Goal: Task Accomplishment & Management: Use online tool/utility

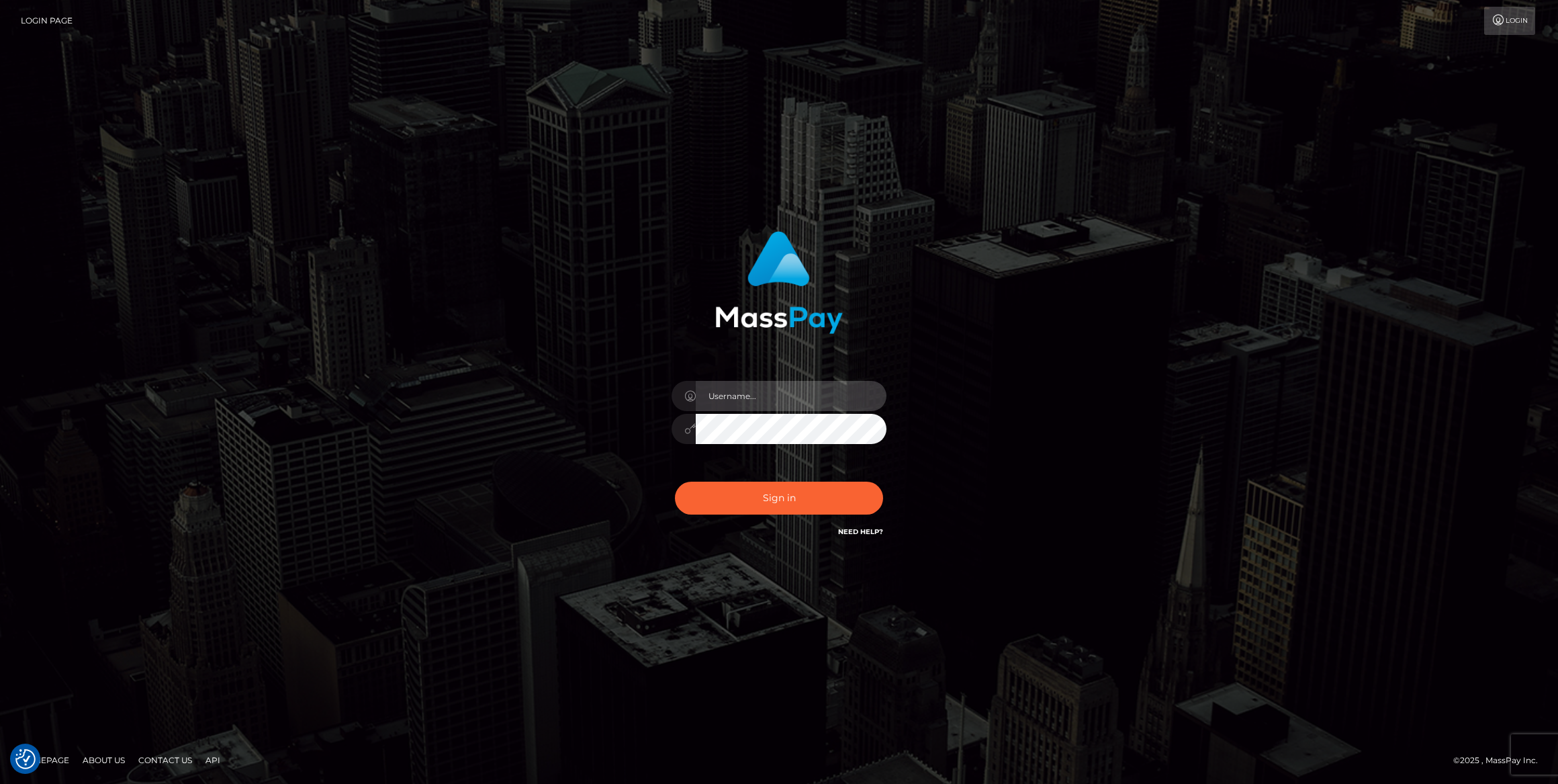
type input "bengreen"
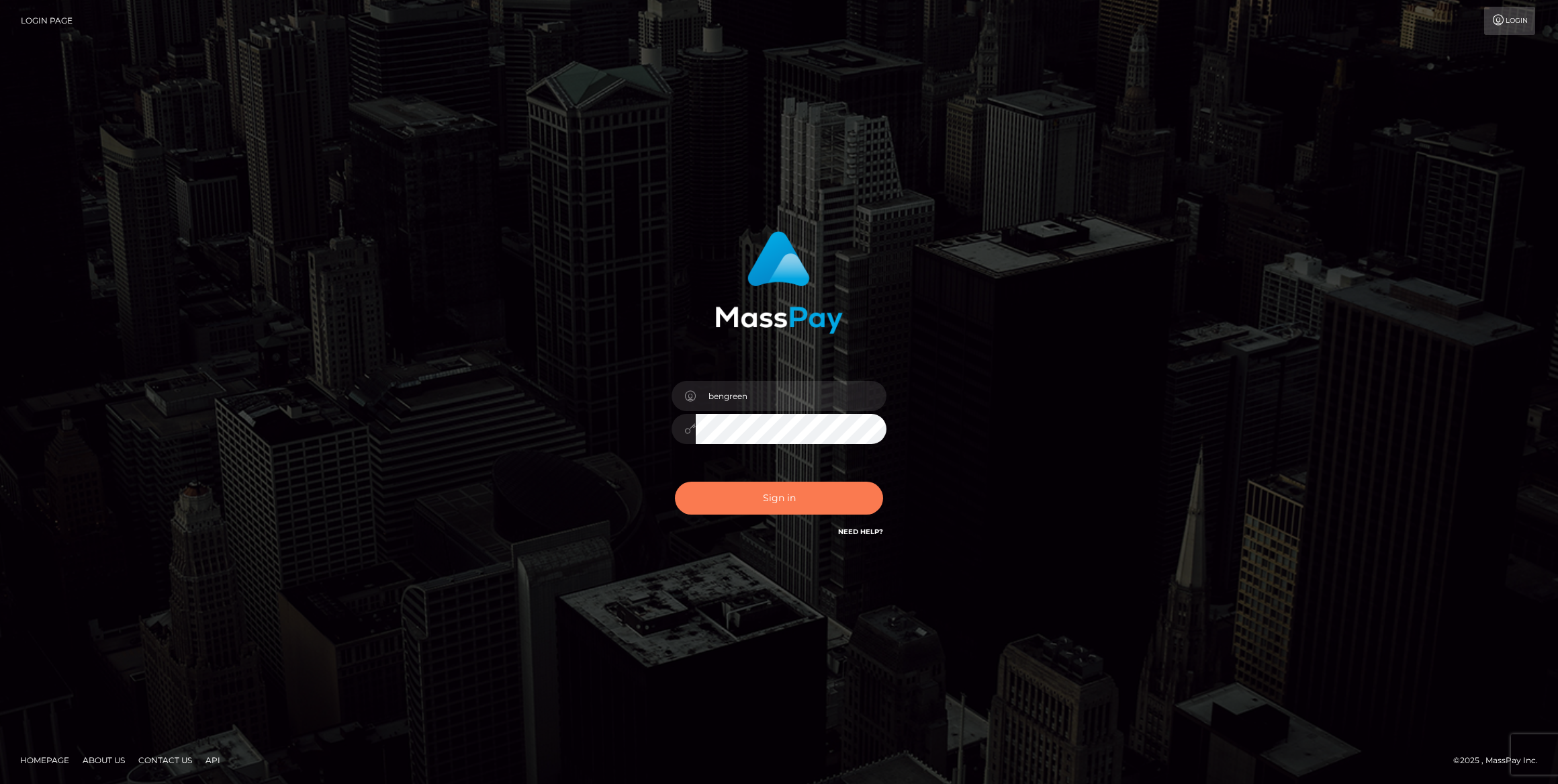
click at [721, 508] on button "Sign in" at bounding box center [779, 498] width 209 height 33
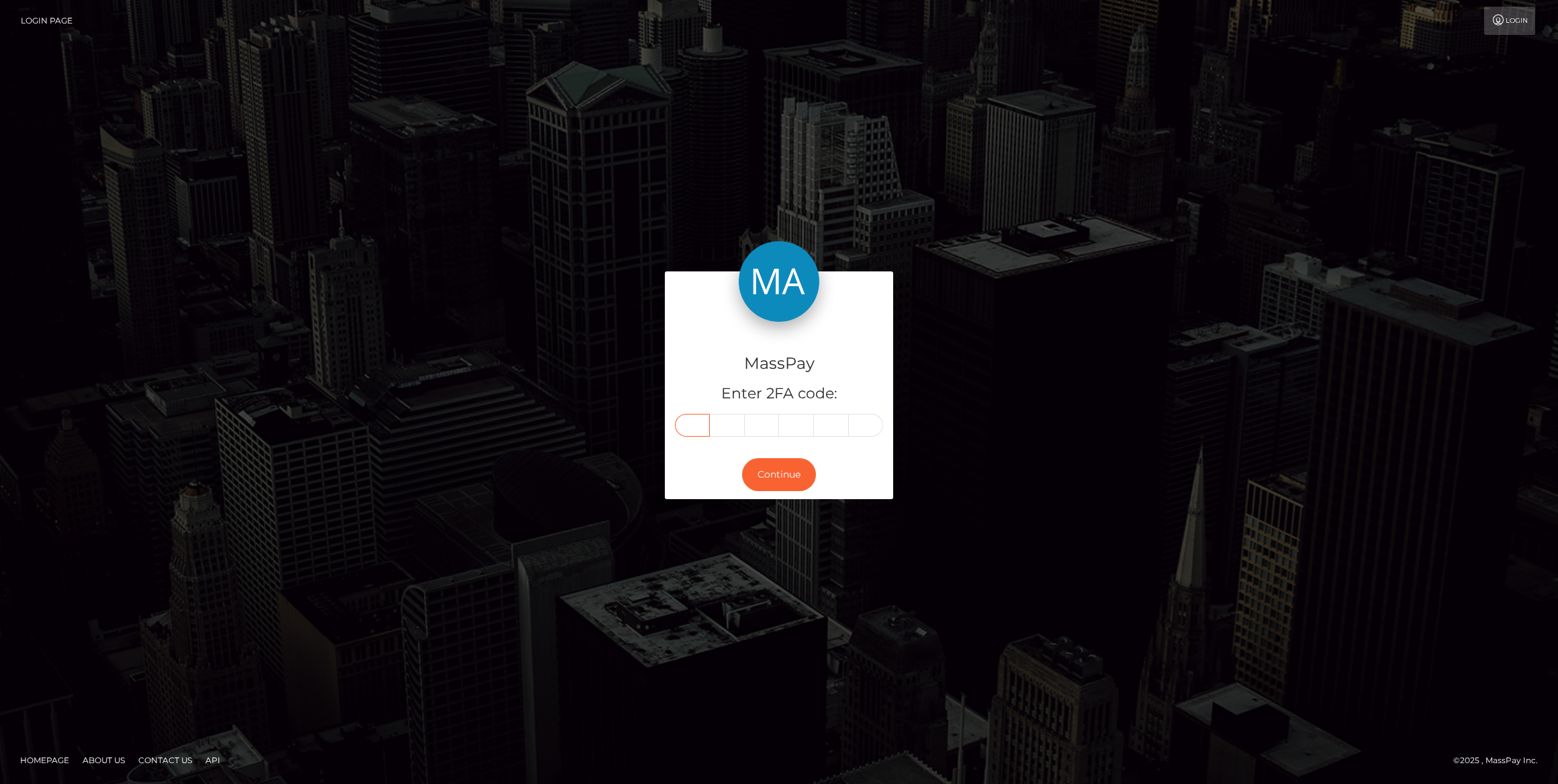
paste input "1"
type input "1"
type input "4"
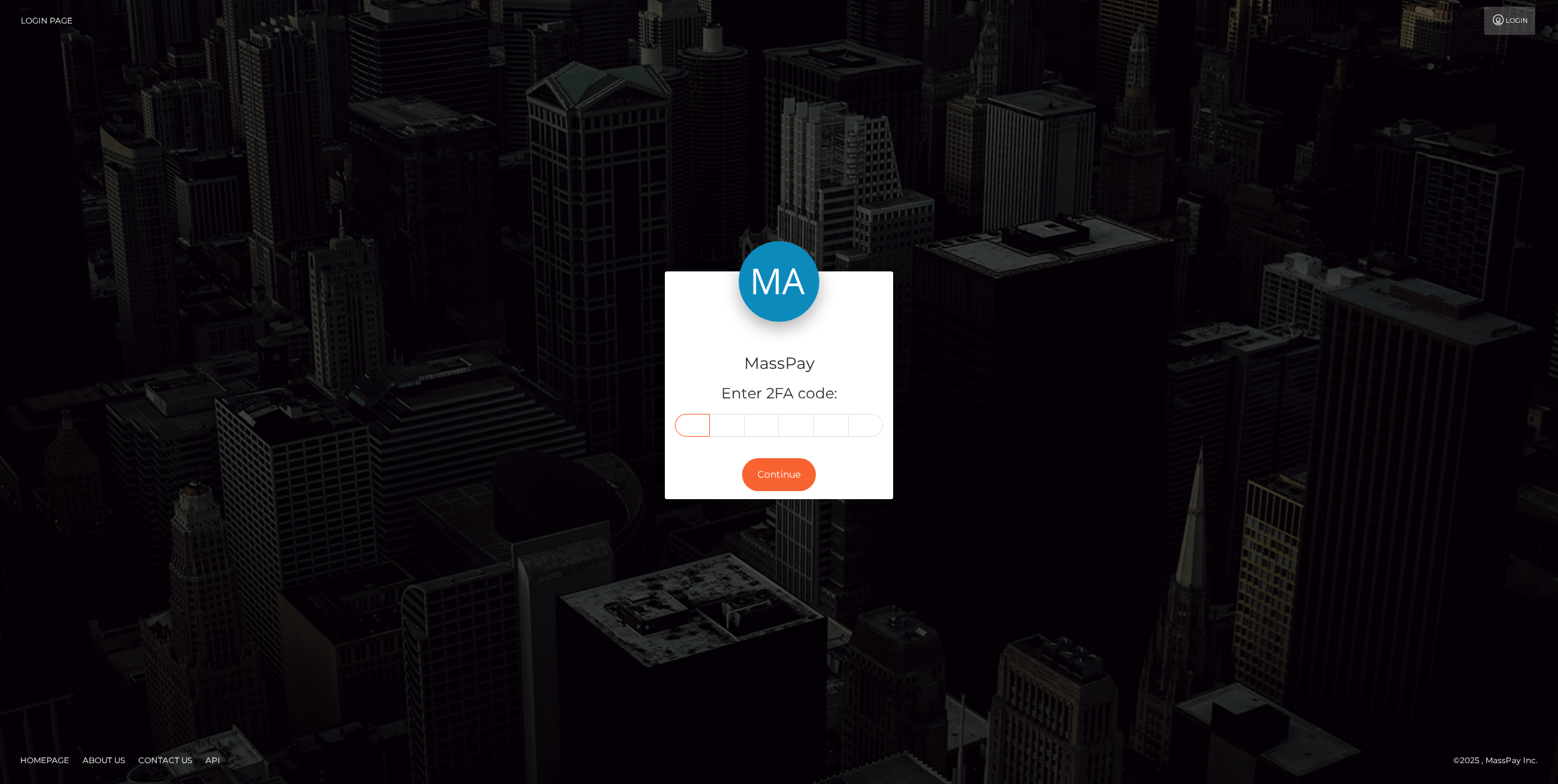
type input "3"
type input "4"
click at [768, 472] on button "Continue" at bounding box center [779, 474] width 74 height 33
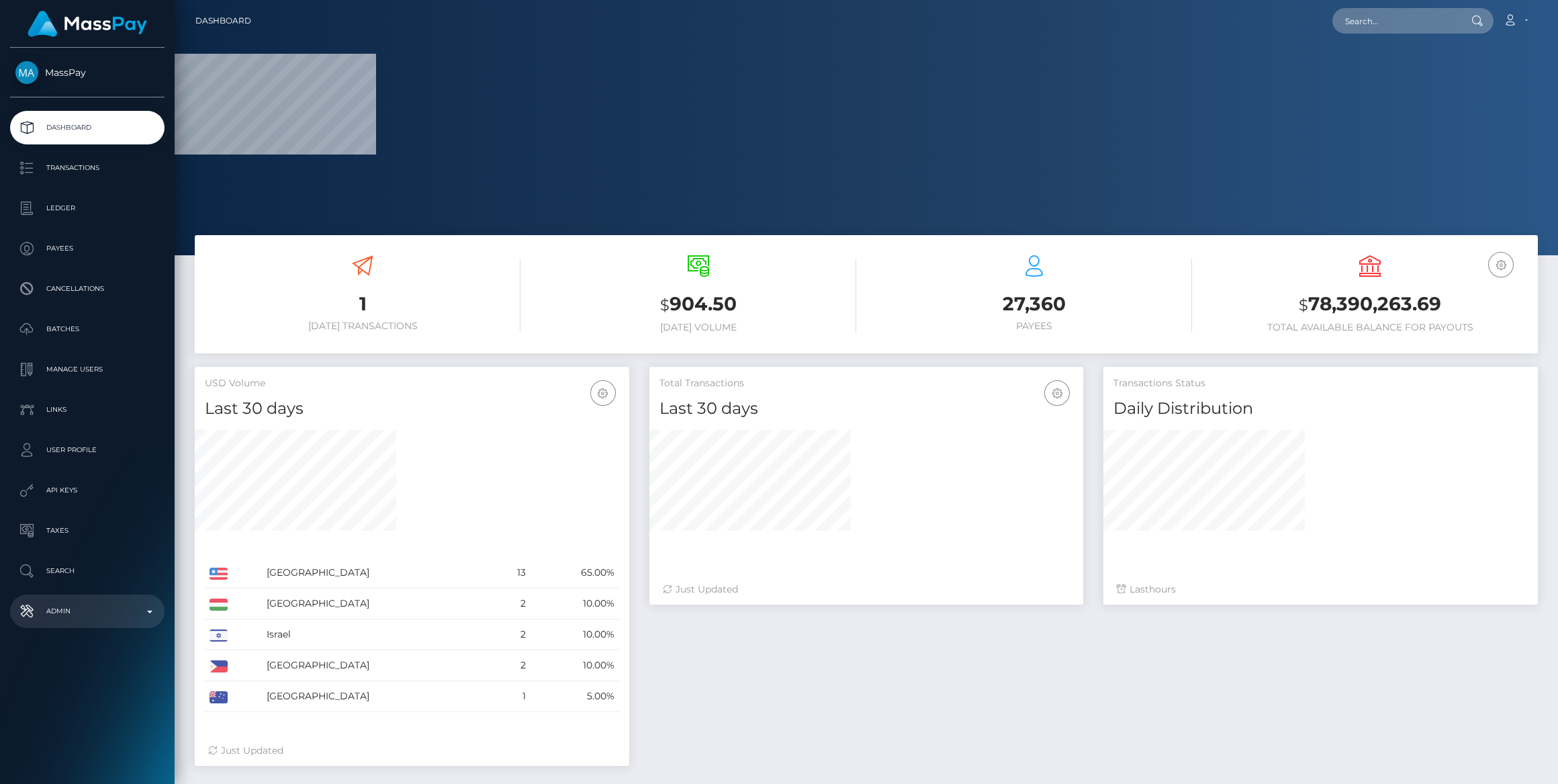
click at [87, 625] on link "Admin" at bounding box center [87, 611] width 154 height 34
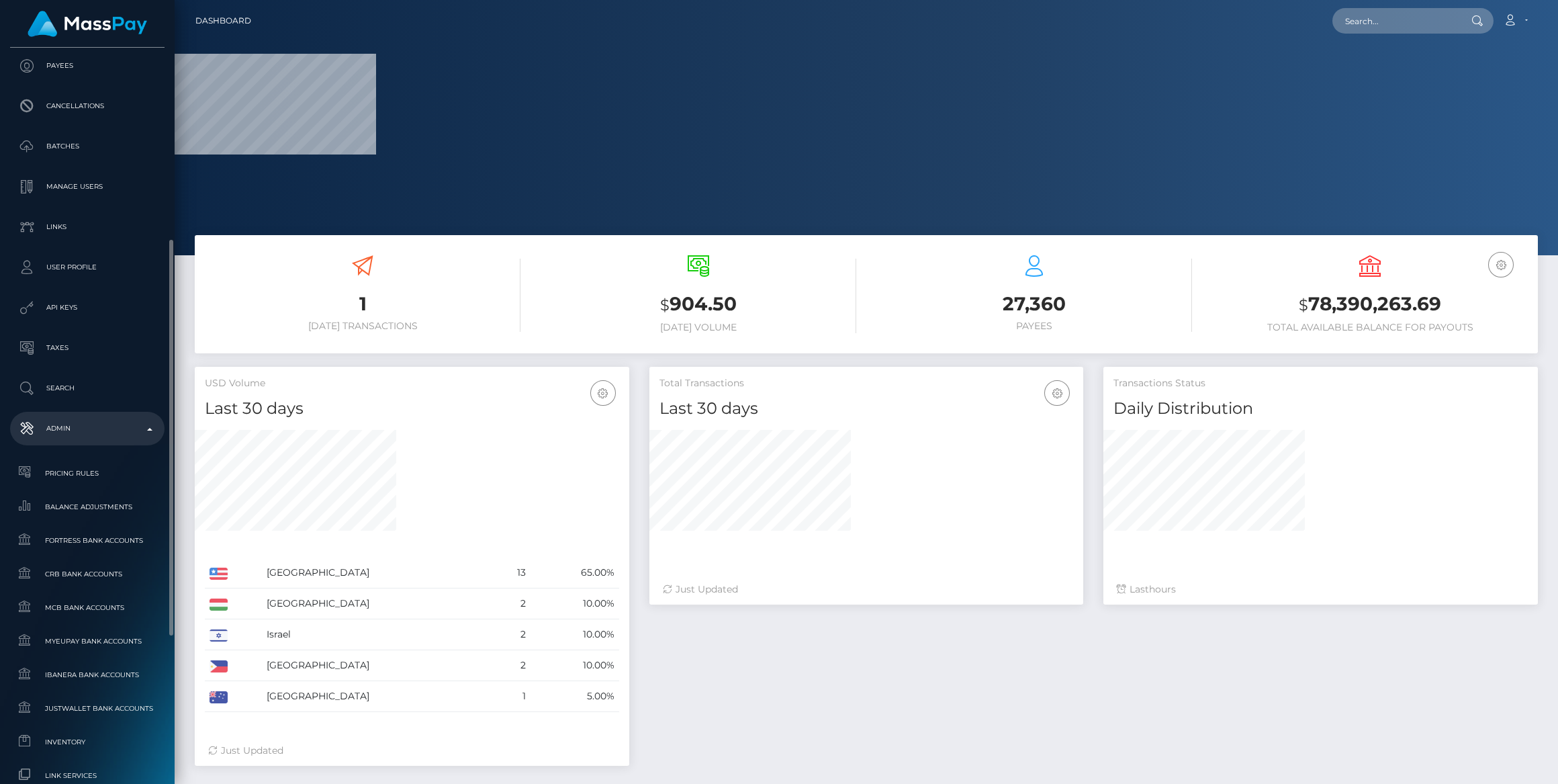
scroll to position [244, 0]
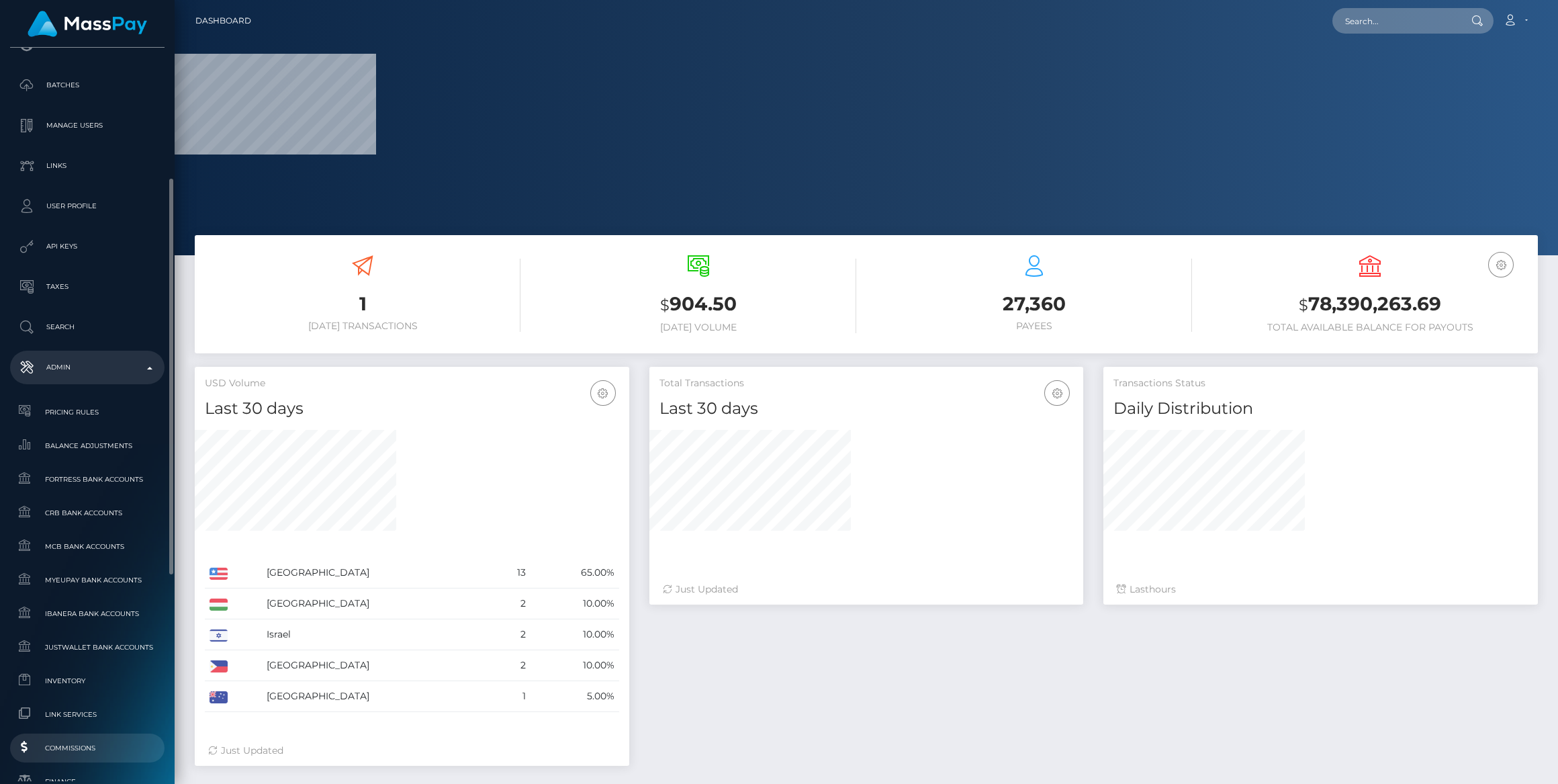
select select
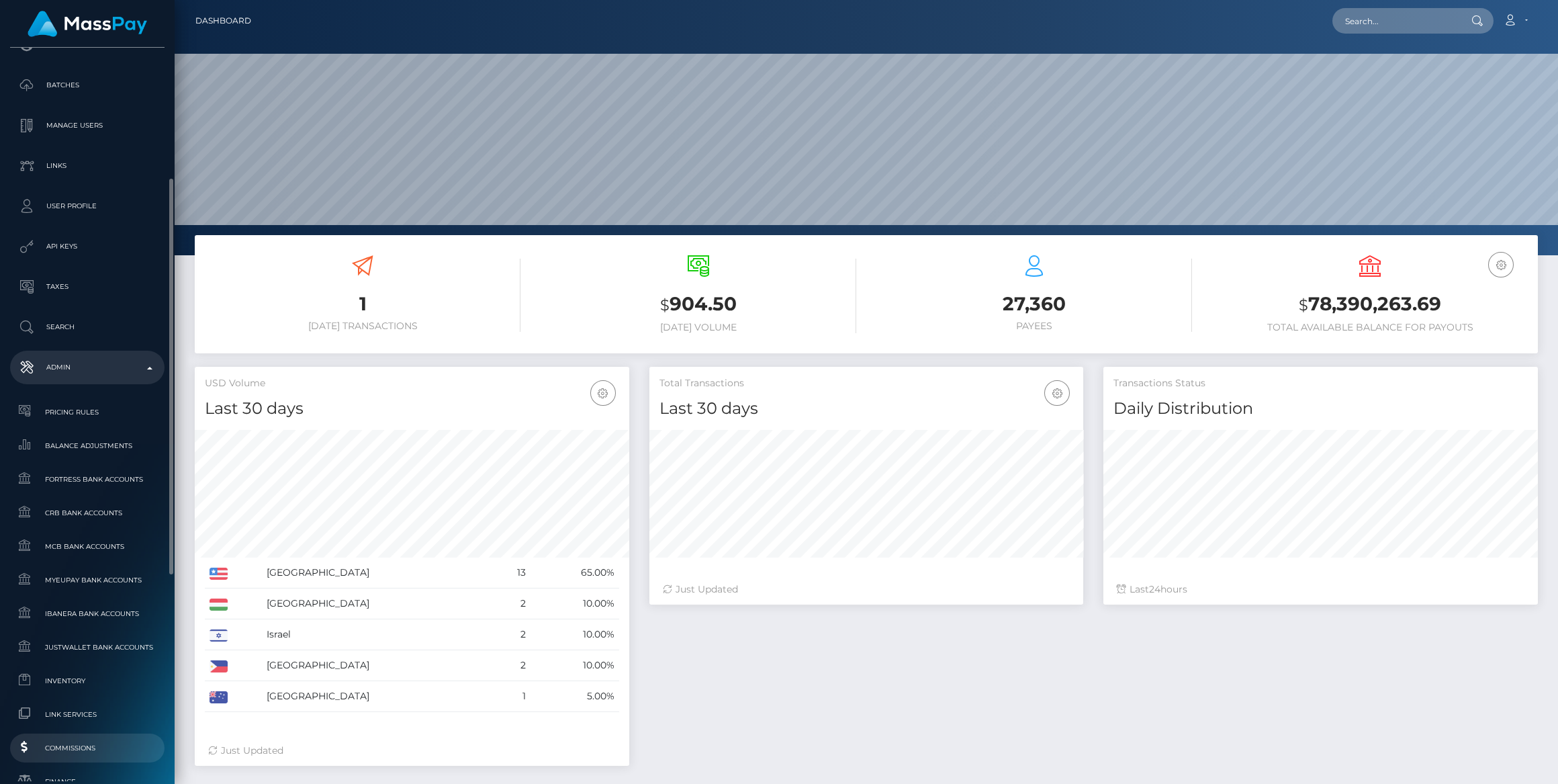
scroll to position [305, 0]
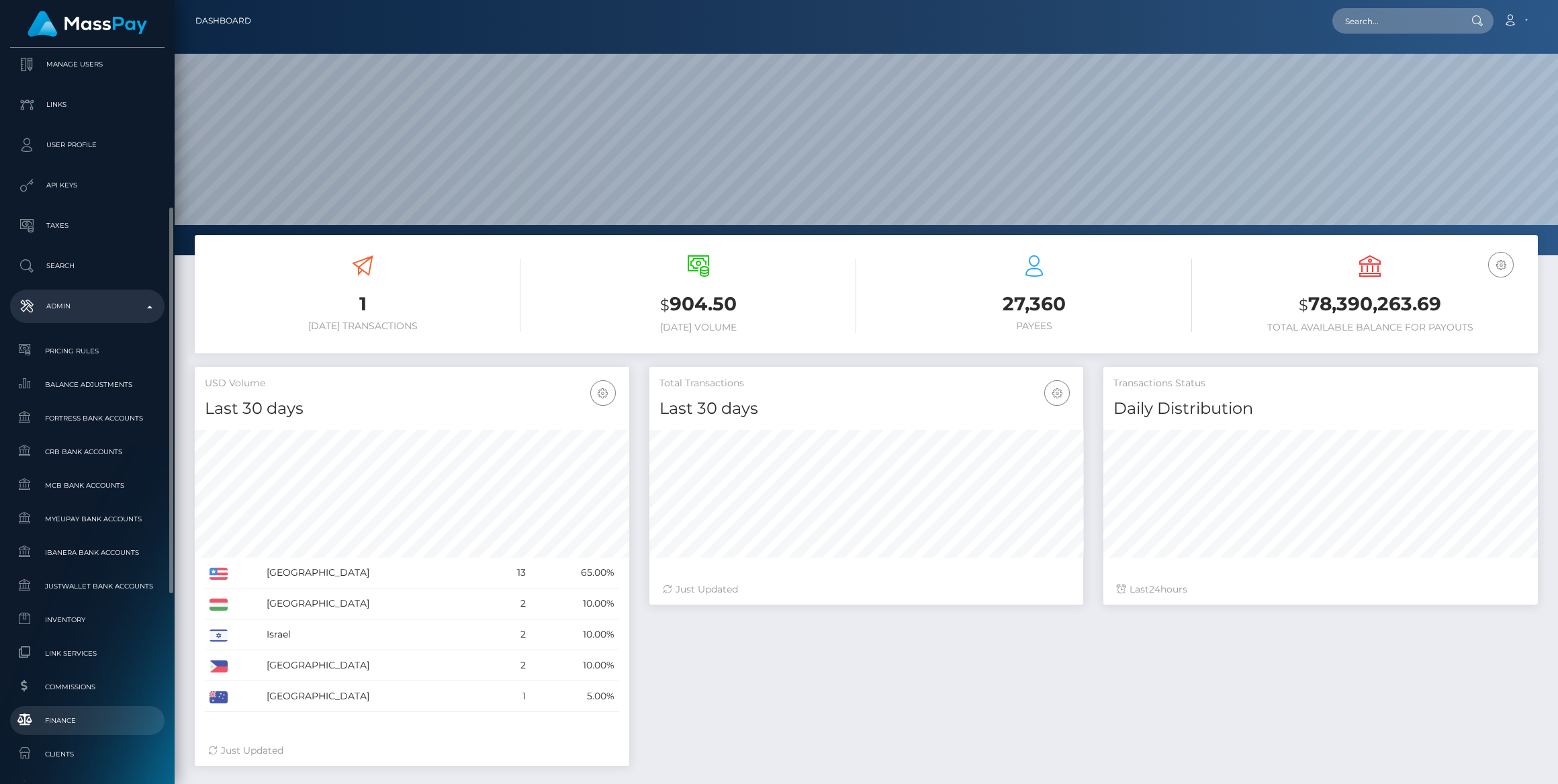
click at [87, 730] on link "Finance" at bounding box center [87, 719] width 154 height 29
click at [115, 613] on span "Inventory" at bounding box center [88, 619] width 144 height 16
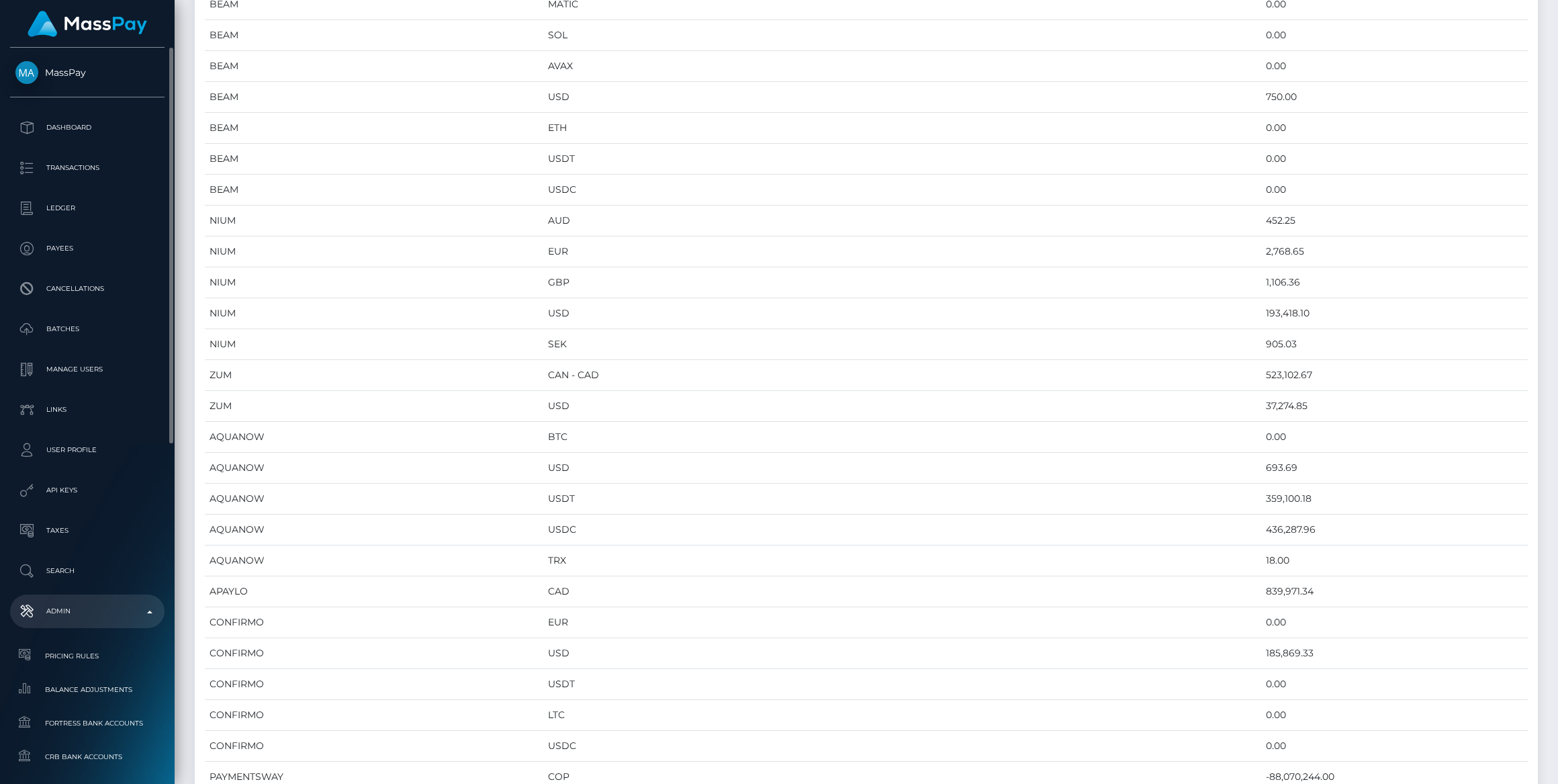
scroll to position [182, 0]
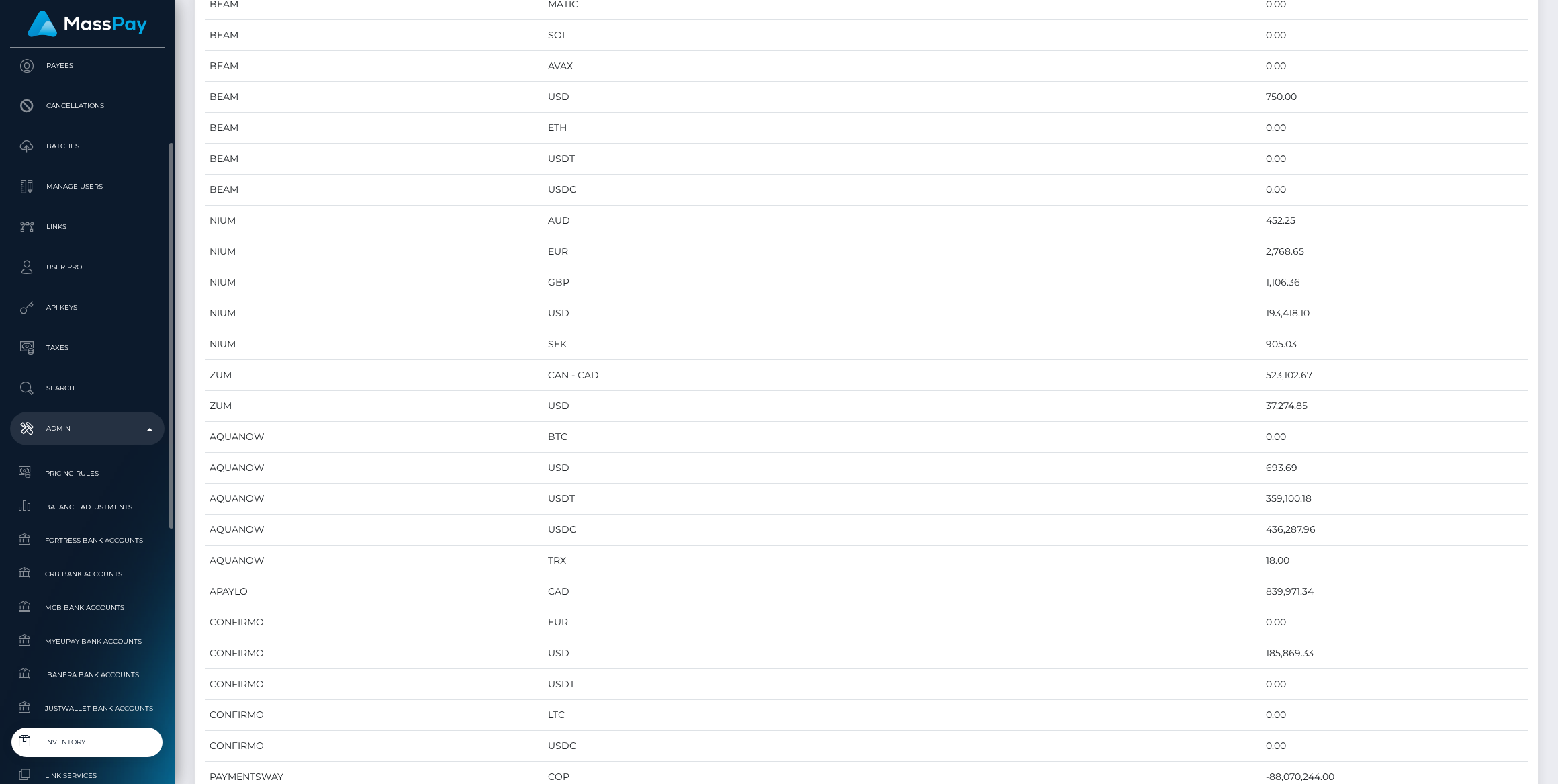
drag, startPoint x: 93, startPoint y: 737, endPoint x: 100, endPoint y: 737, distance: 7.0
click at [93, 737] on span "Inventory" at bounding box center [88, 742] width 144 height 16
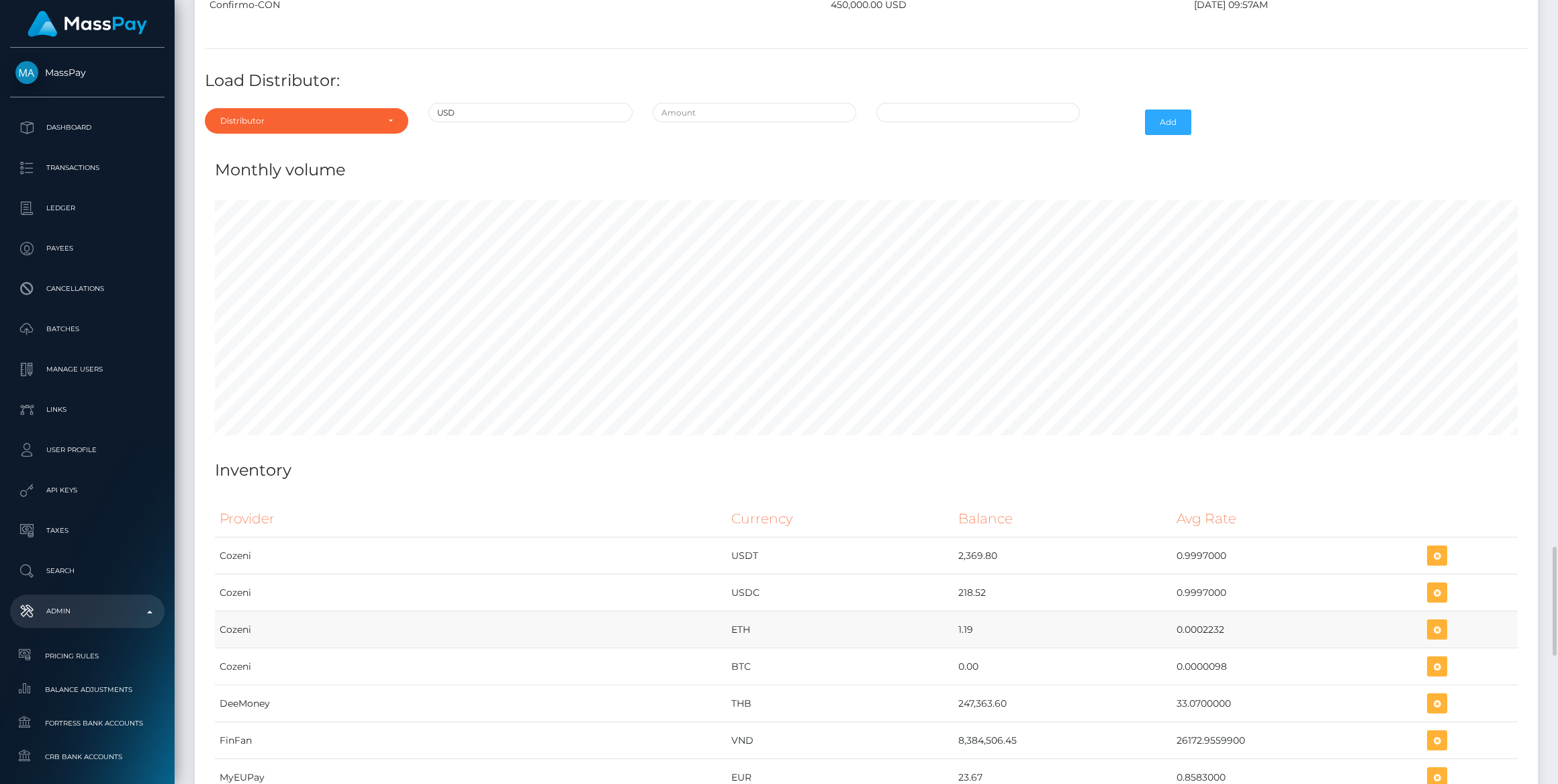
scroll to position [4312, 0]
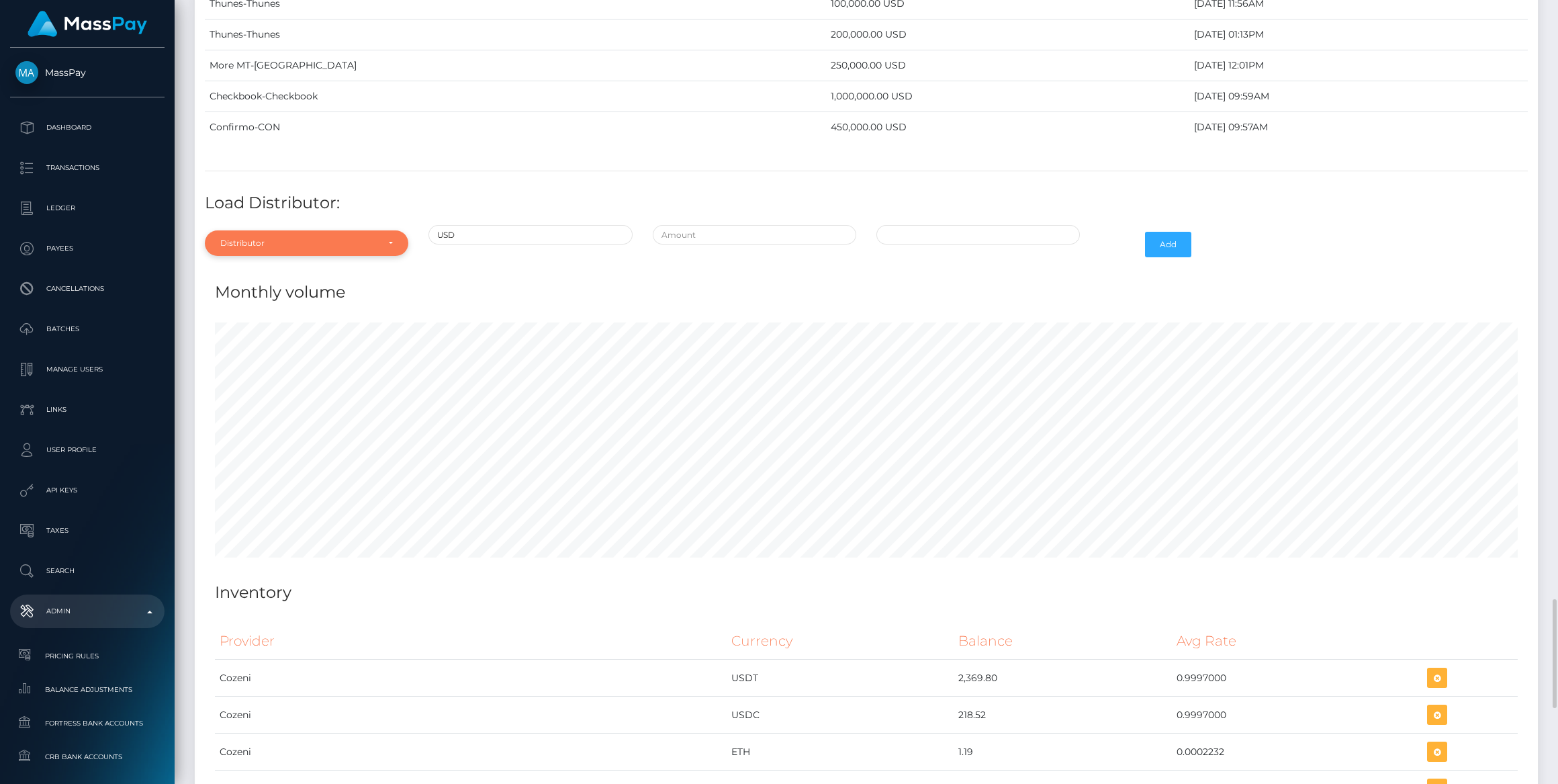
click at [249, 230] on div "Distributor" at bounding box center [307, 242] width 204 height 25
click at [250, 266] on input "Search" at bounding box center [307, 275] width 193 height 20
type input "str"
click at [254, 349] on link "Strike" at bounding box center [307, 361] width 204 height 25
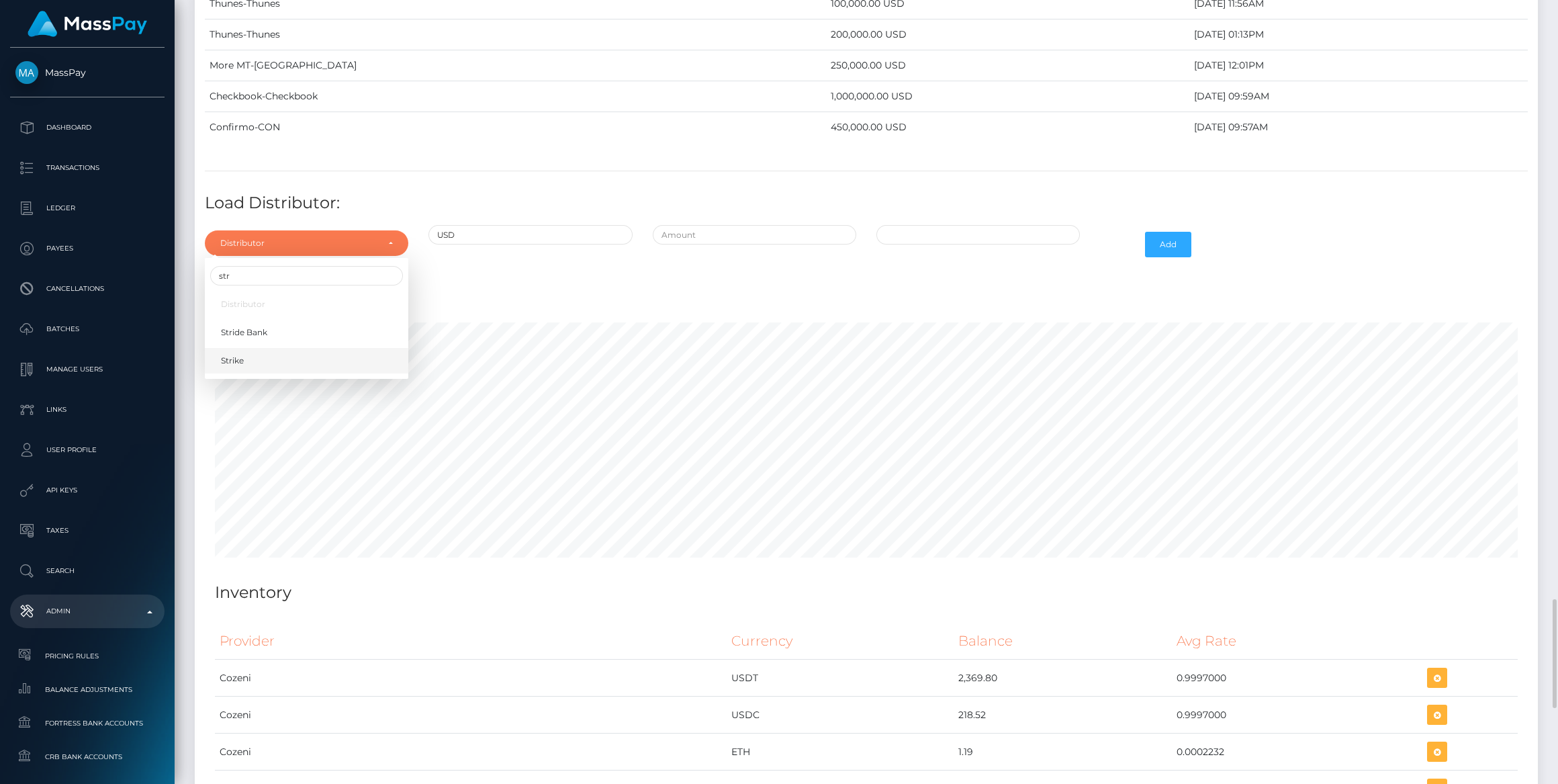
select select "43"
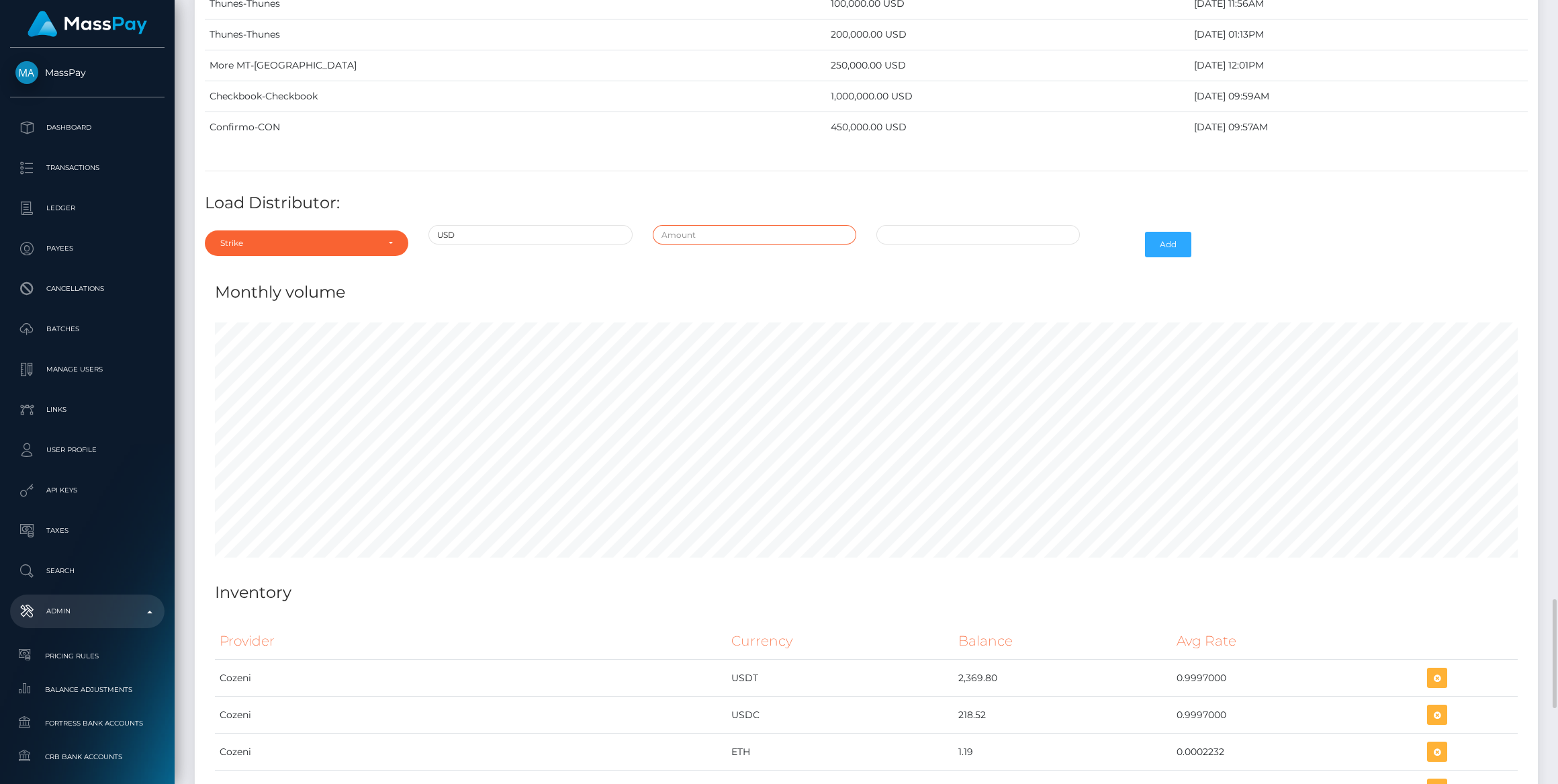
click at [692, 225] on input "text" at bounding box center [755, 234] width 204 height 20
click at [711, 225] on input "$" at bounding box center [755, 234] width 204 height 20
type input "$300,000.0000000"
type input "08/18/2025 7:51 PM"
click at [1181, 232] on button "Add" at bounding box center [1169, 244] width 47 height 25
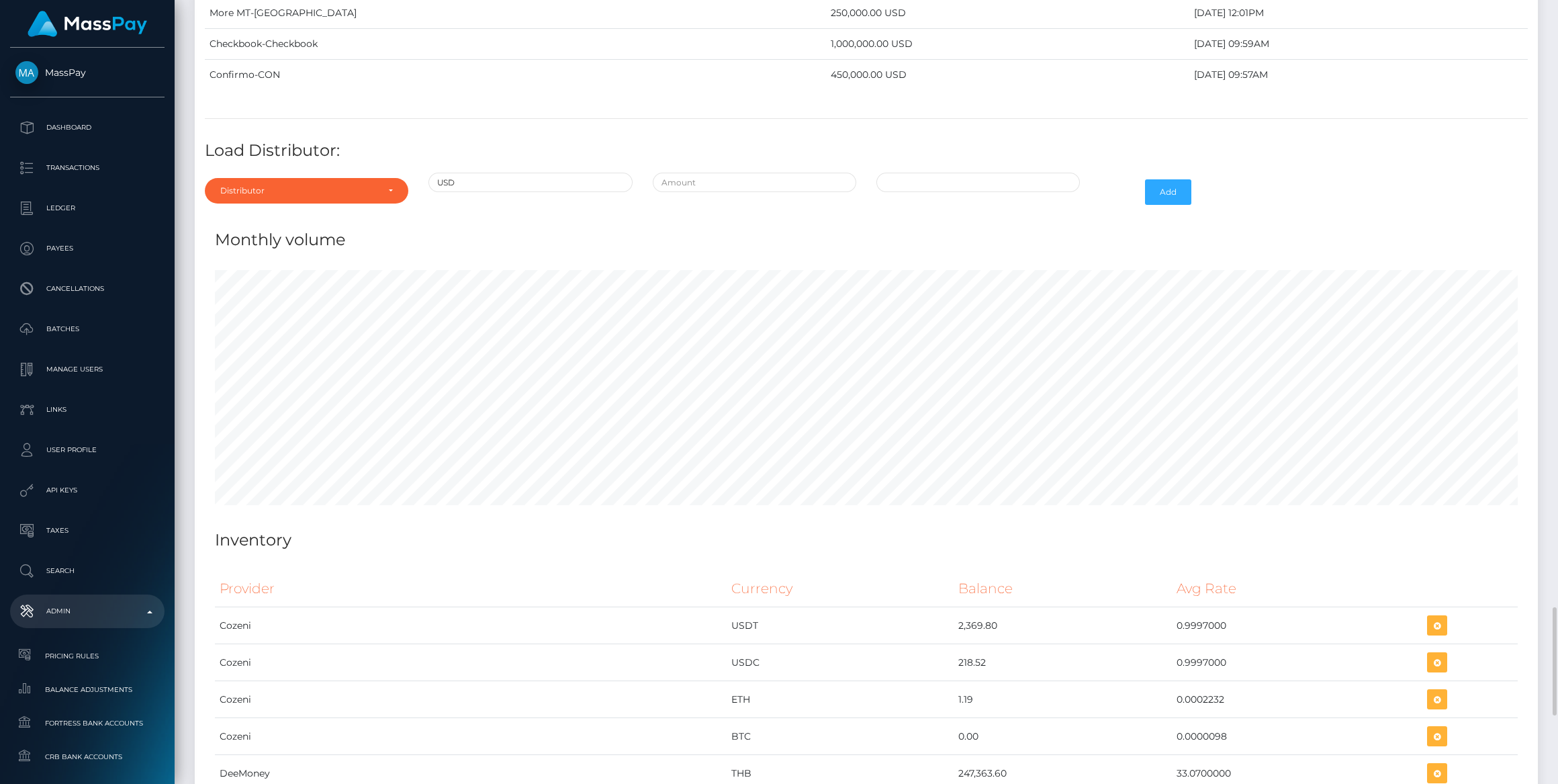
scroll to position [4090, 0]
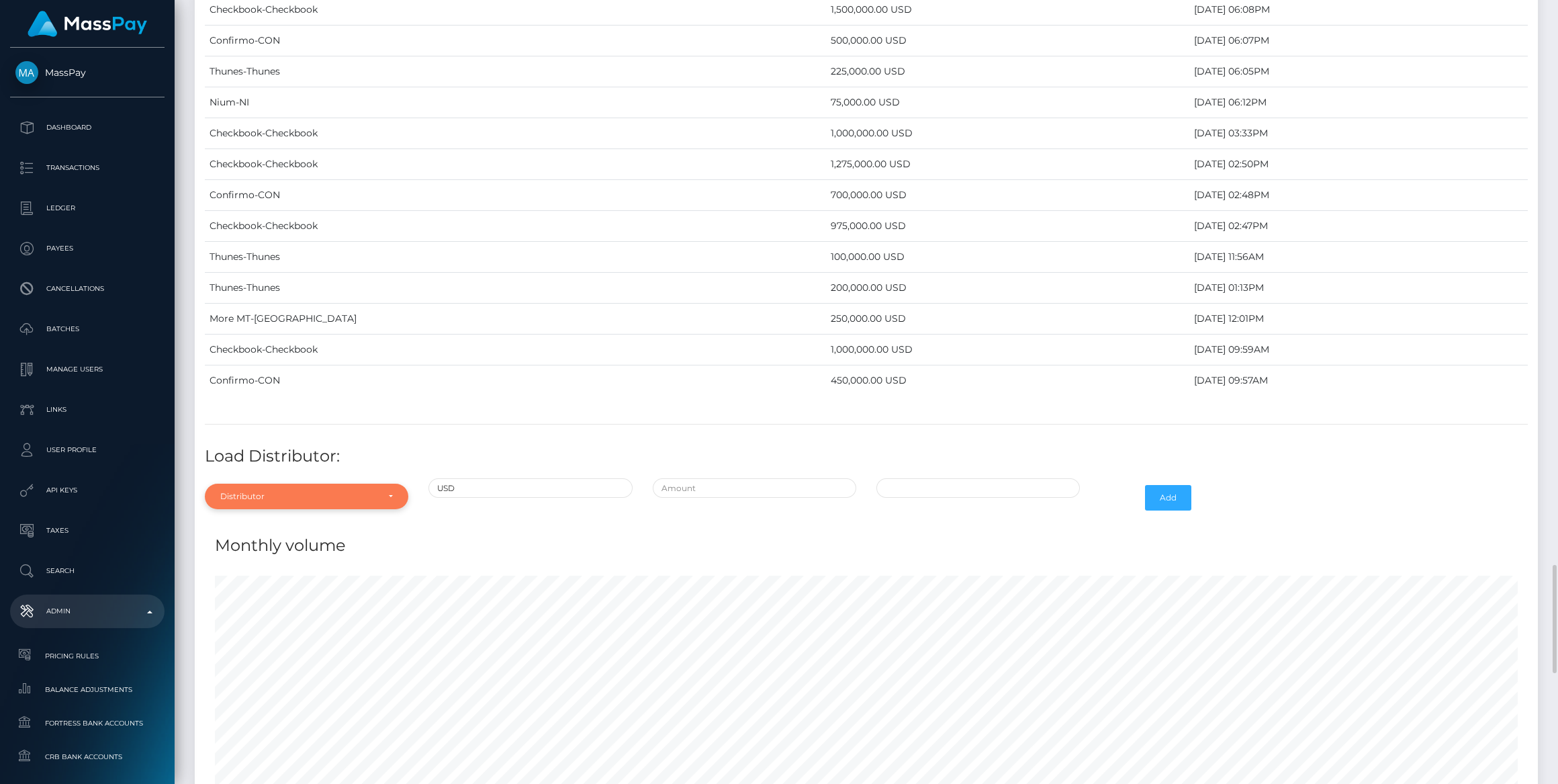
click at [264, 484] on div "Distributor" at bounding box center [307, 496] width 204 height 25
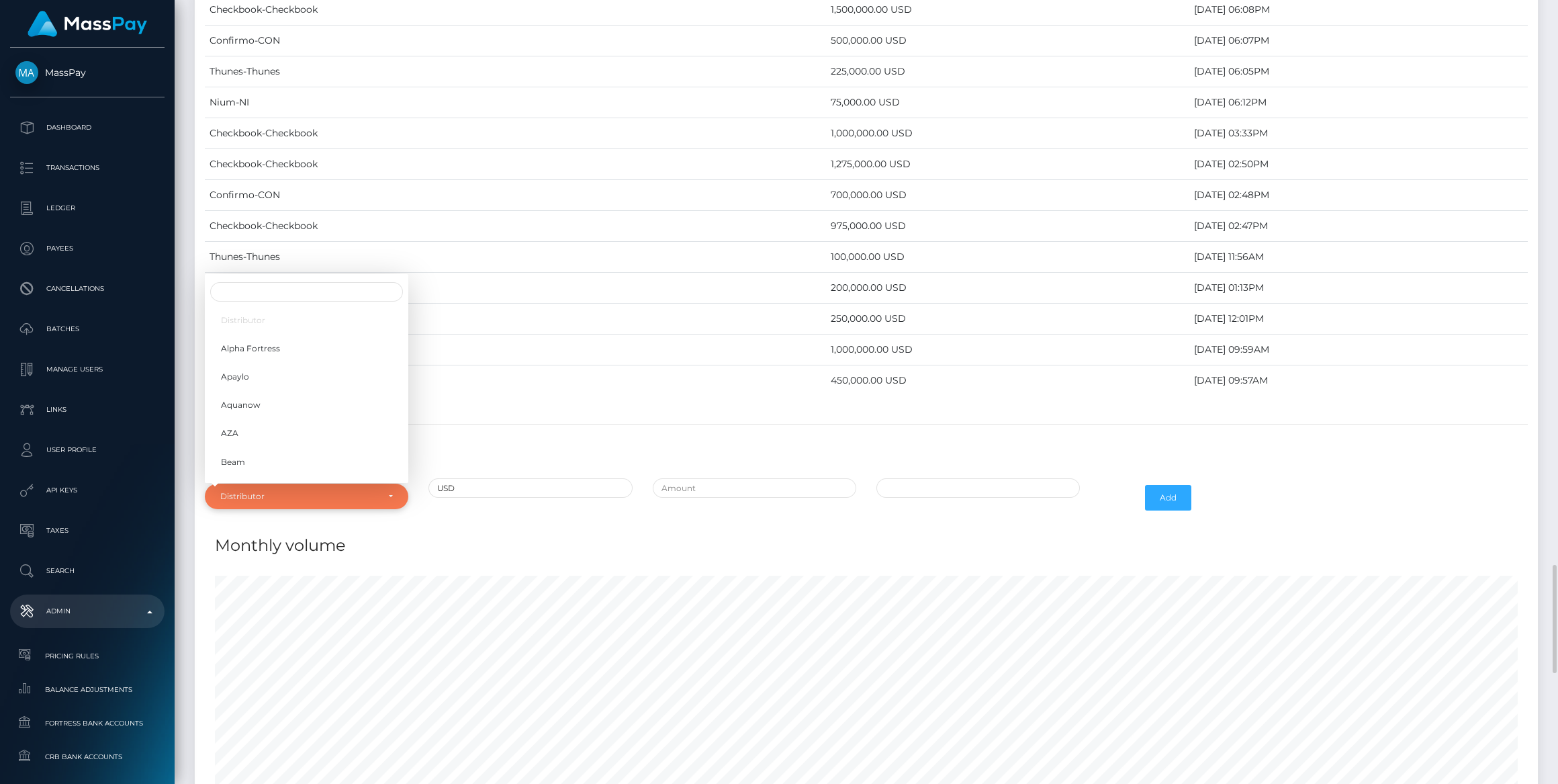
scroll to position [5525, 1343]
click at [263, 342] on span "Alpha Fortress" at bounding box center [250, 348] width 59 height 12
select select "24"
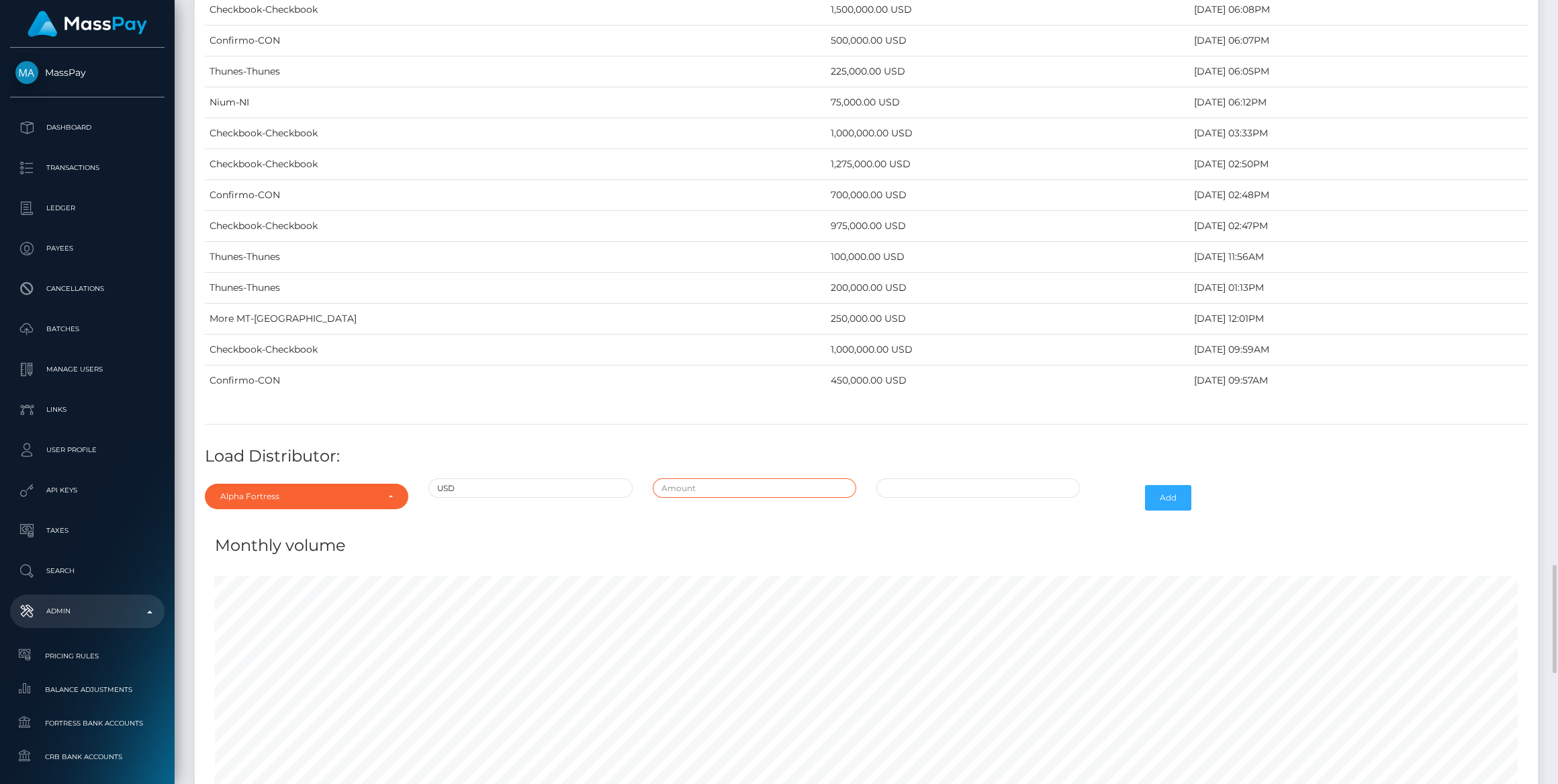
click at [732, 478] on input "text" at bounding box center [755, 487] width 204 height 20
type input "$700,000.0000000"
type input "08/18/2025 7:52 PM"
click at [1182, 485] on button "Add" at bounding box center [1169, 497] width 47 height 25
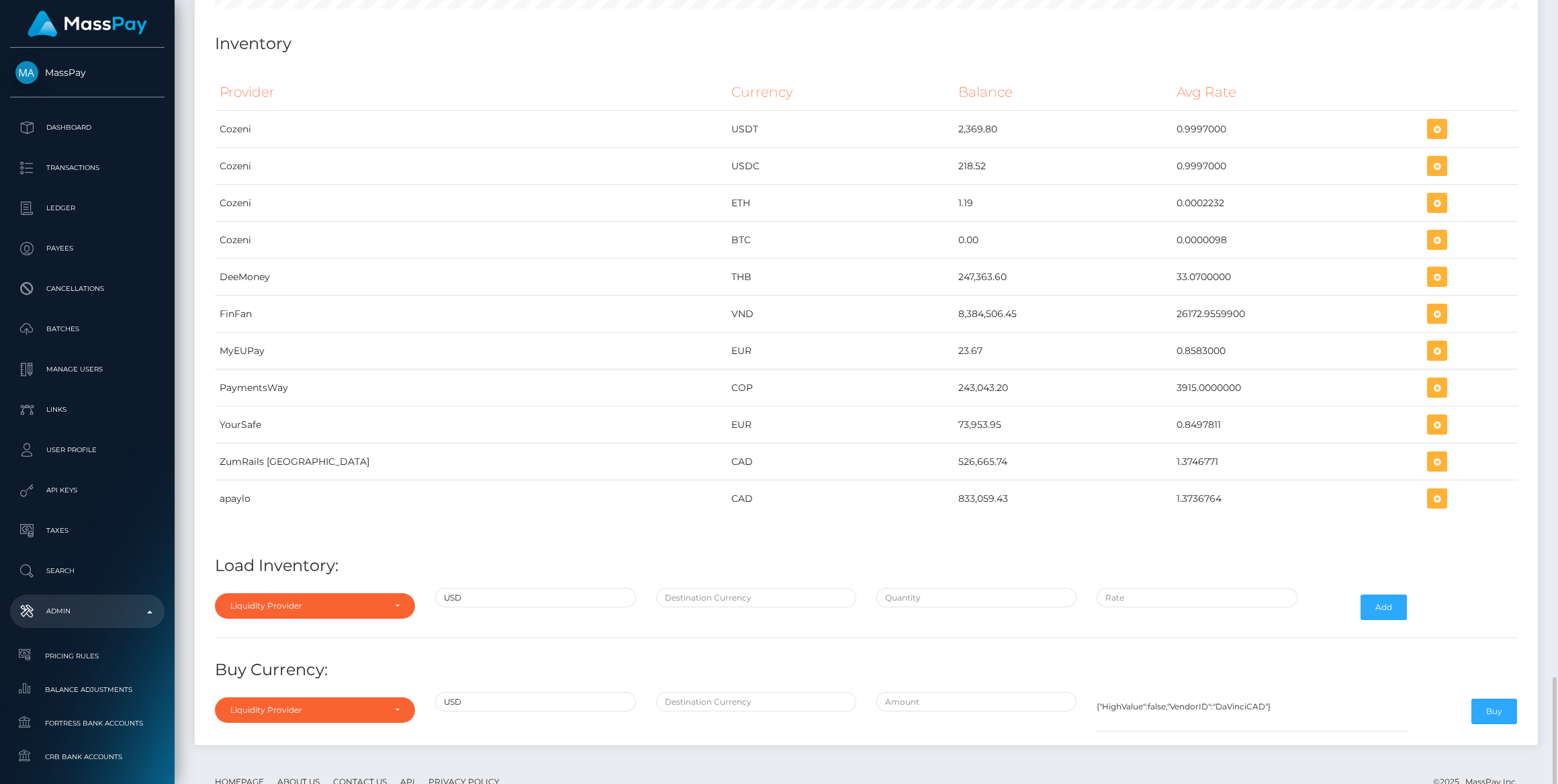
scroll to position [4923, 0]
click at [353, 601] on div "Liquidity Provider" at bounding box center [307, 605] width 153 height 10
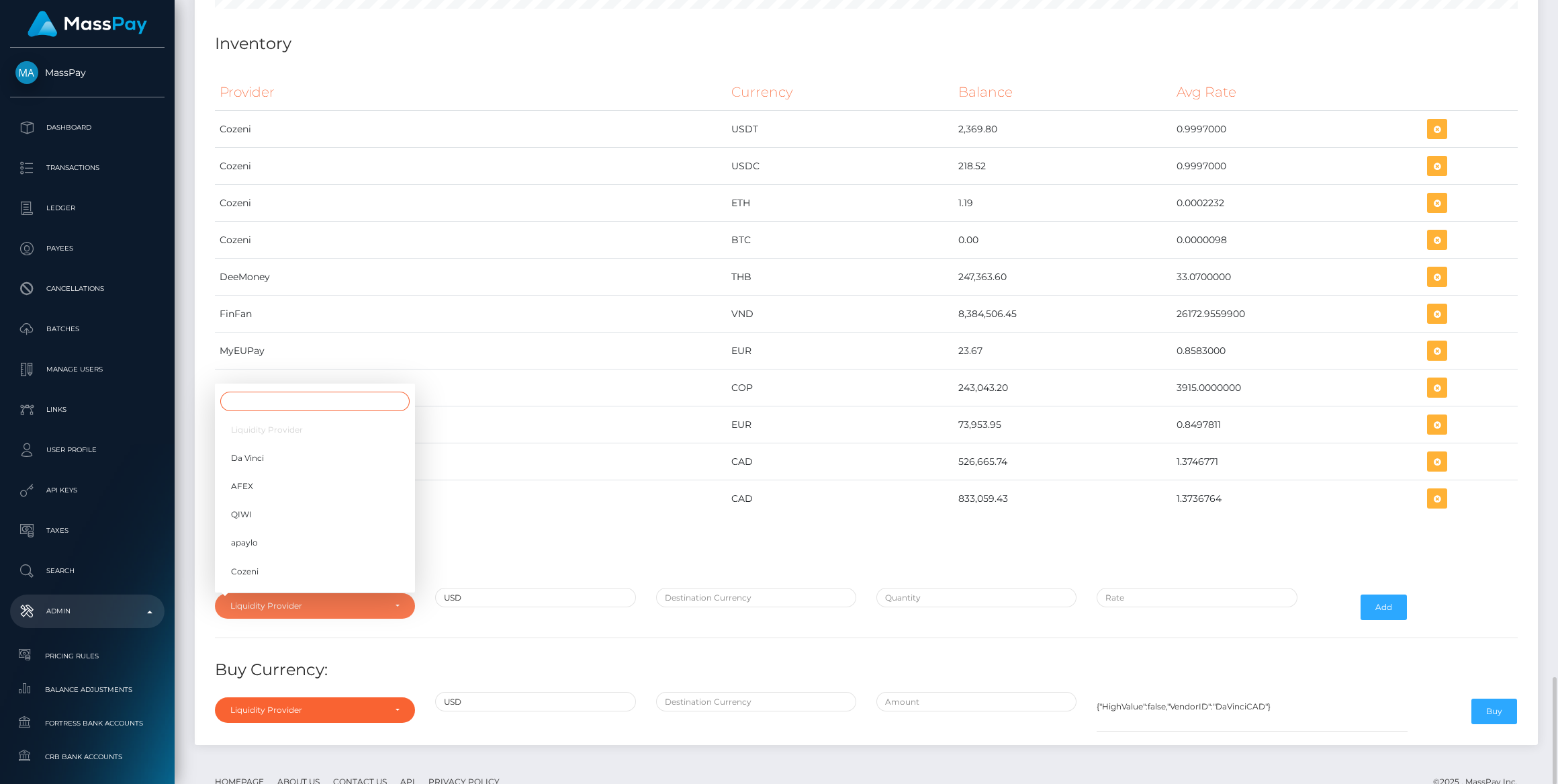
click at [274, 392] on input "Search" at bounding box center [314, 401] width 189 height 20
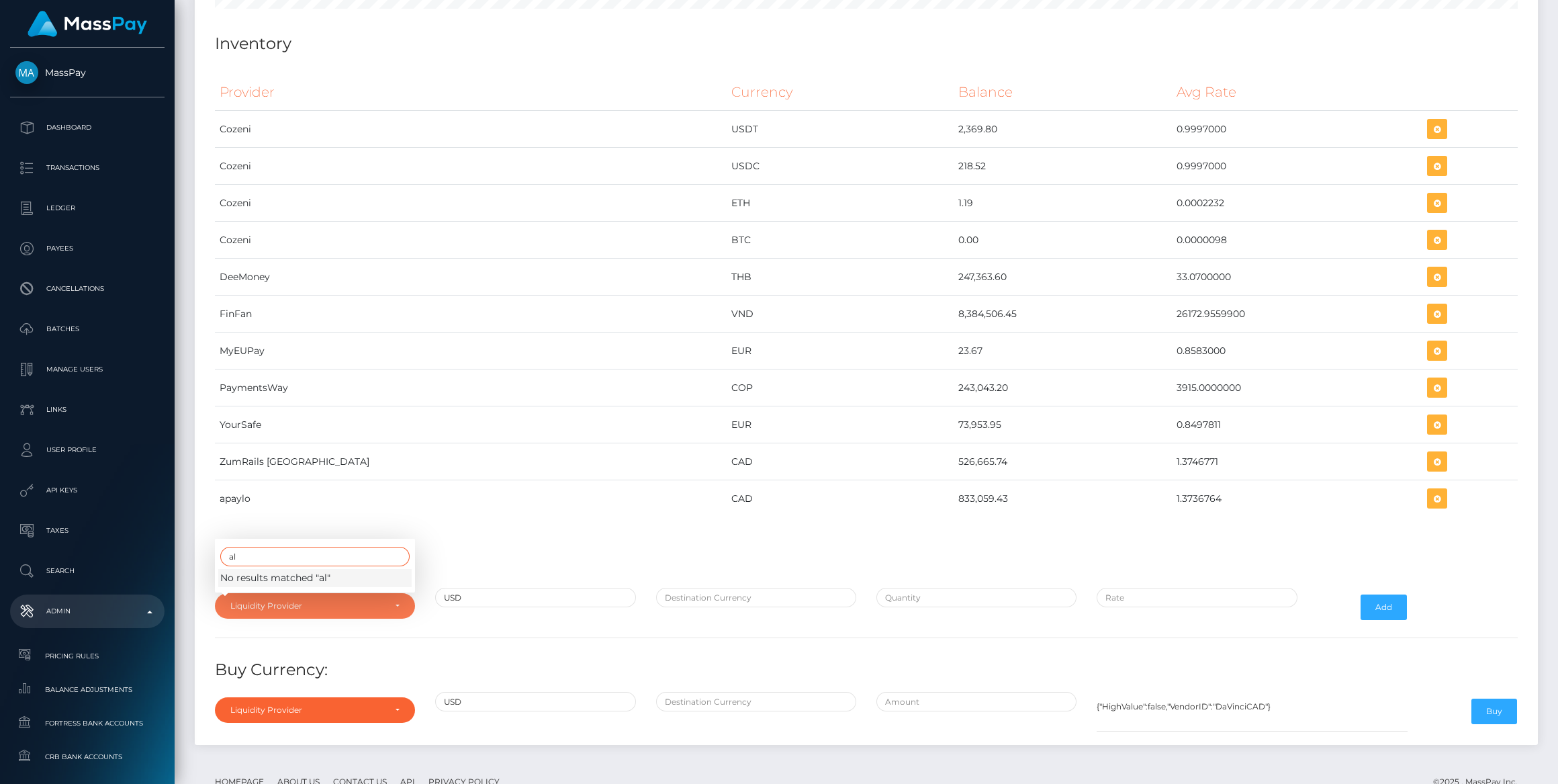
type input "a"
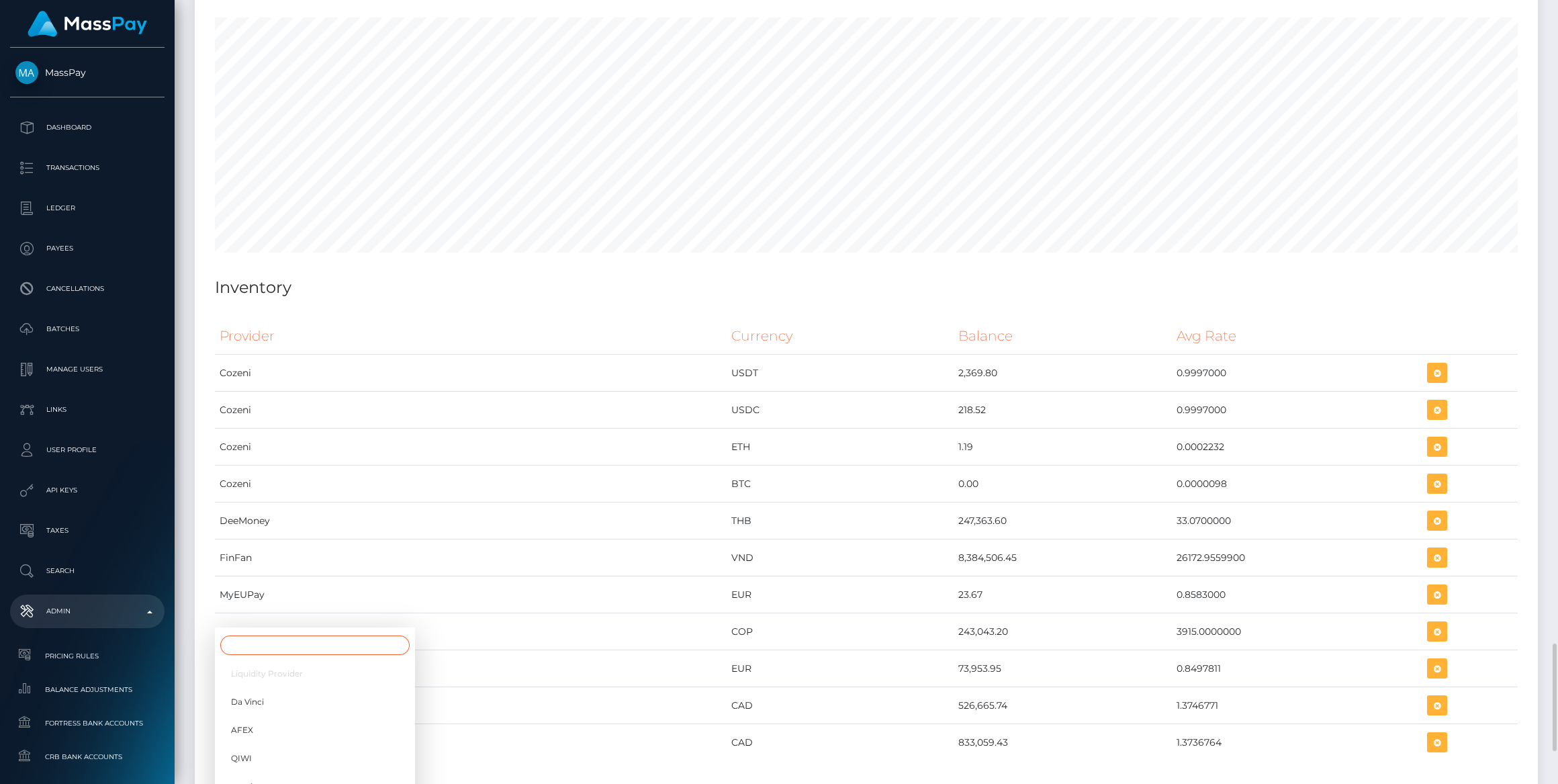
scroll to position [4435, 0]
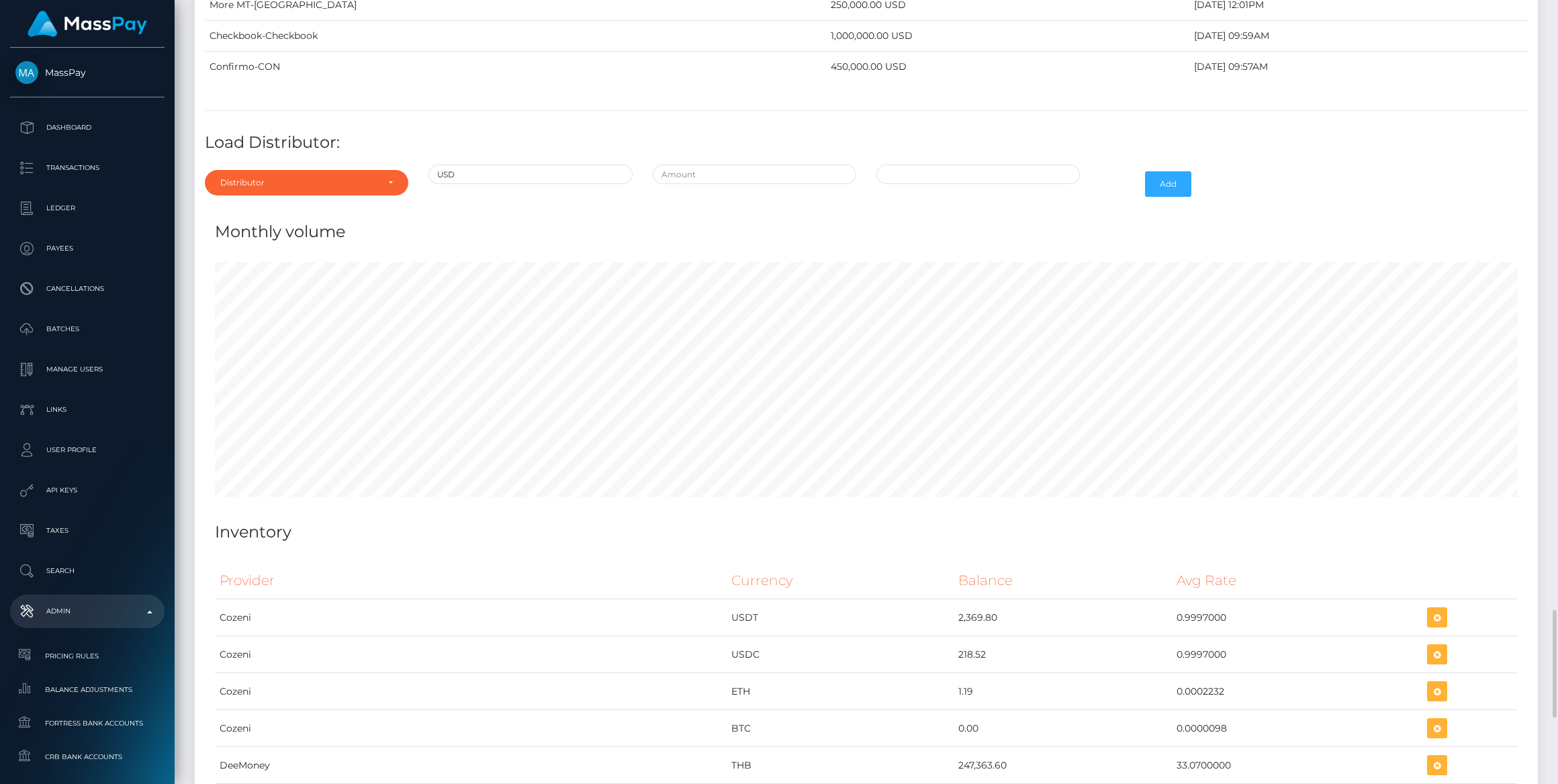
click at [281, 165] on div "Distributor Alpha Fortress Apaylo Aquanow AZA Beam Braid Checkbook Circle Confi…" at bounding box center [306, 184] width 224 height 39
click at [284, 170] on div "Distributor" at bounding box center [307, 182] width 204 height 25
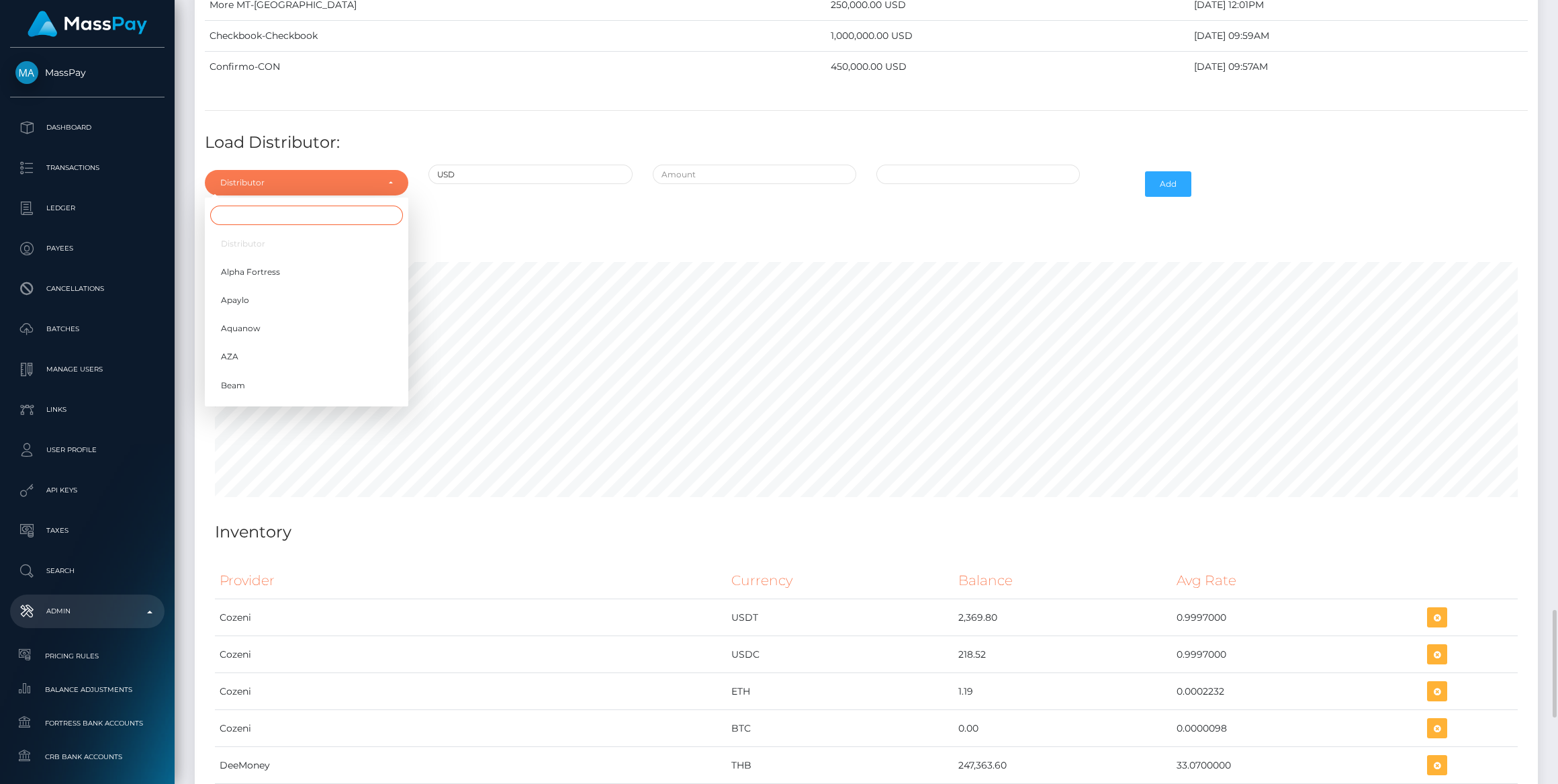
click at [277, 206] on input "Search" at bounding box center [307, 215] width 193 height 20
click at [275, 266] on span "Alpha Fortress" at bounding box center [250, 271] width 59 height 12
select select "24"
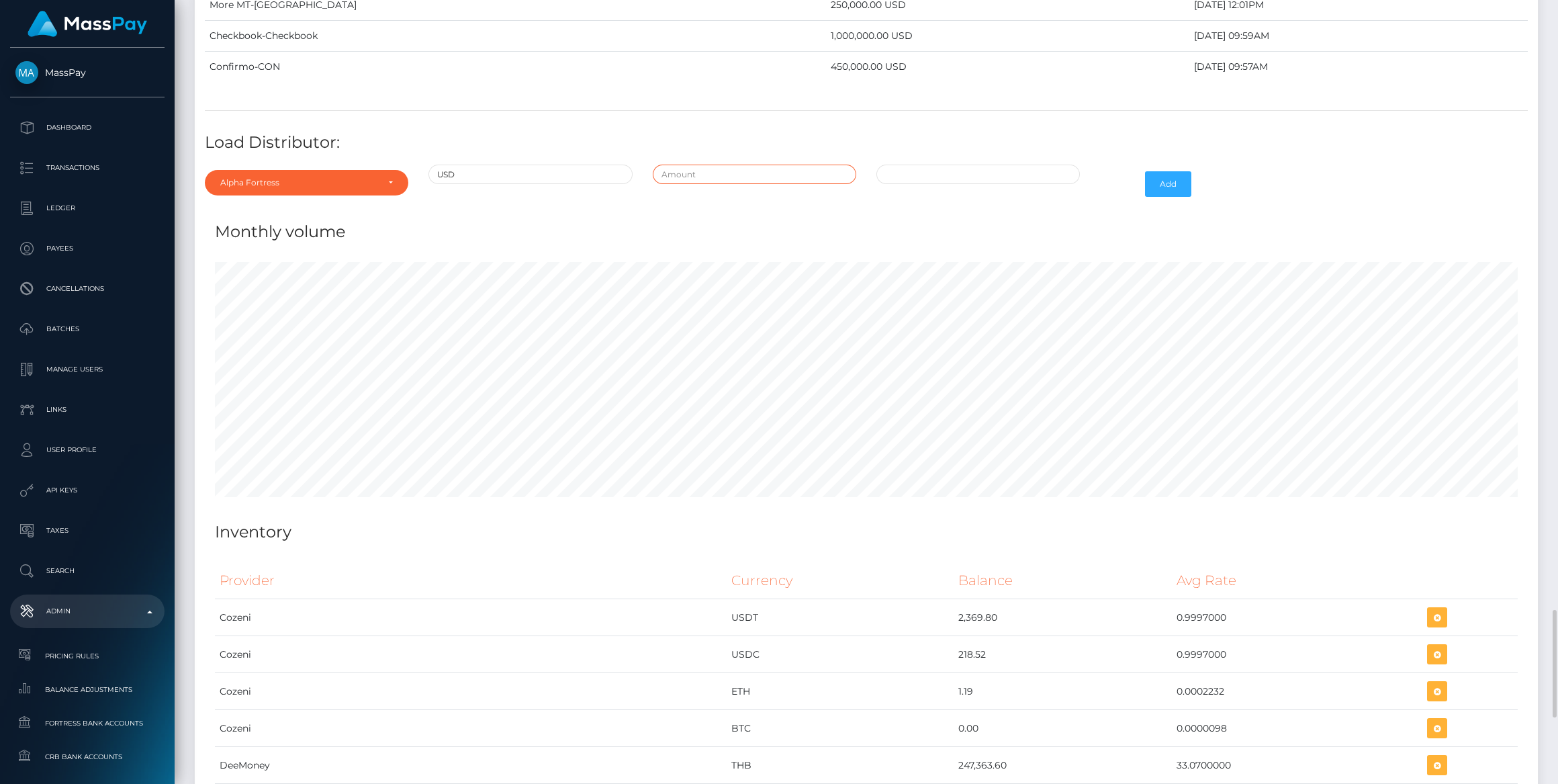
click at [733, 165] on input "text" at bounding box center [755, 174] width 204 height 20
type input "$"
click at [717, 165] on input "text" at bounding box center [755, 174] width 204 height 20
type input "$320,000.0000000"
type input "08/18/2025 7:54 PM"
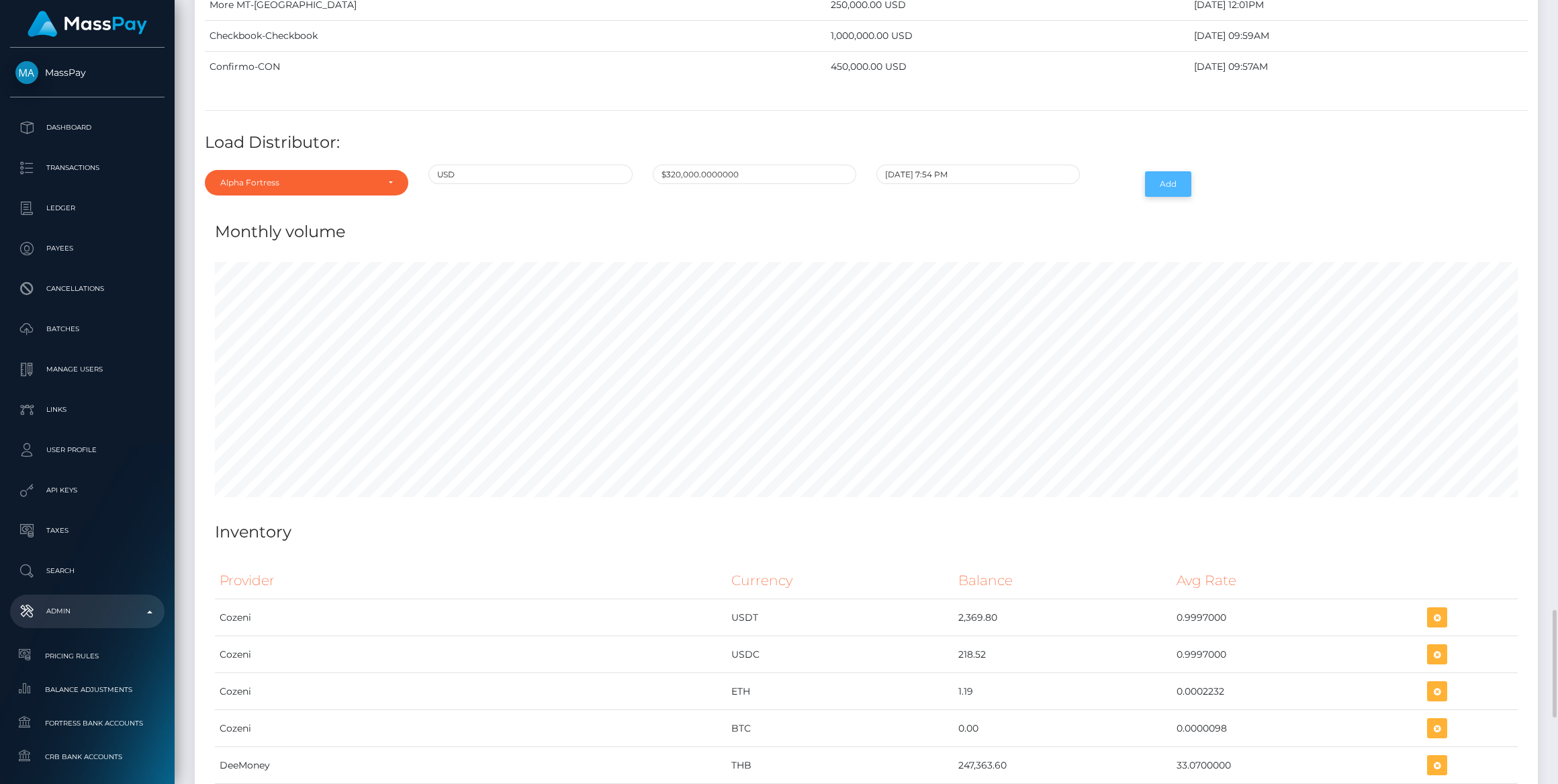
click at [1165, 171] on button "Add" at bounding box center [1169, 183] width 47 height 25
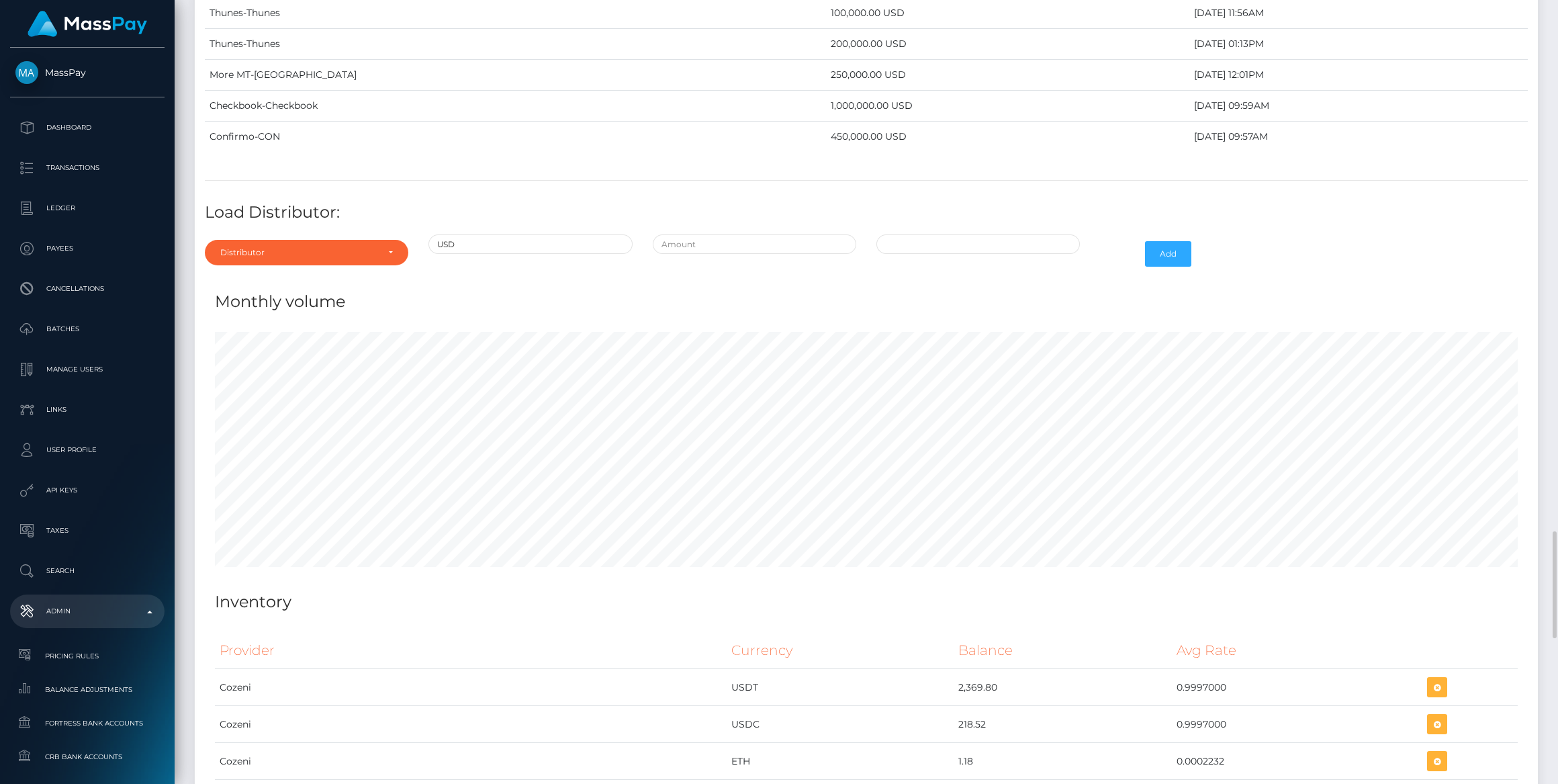
scroll to position [4090, 0]
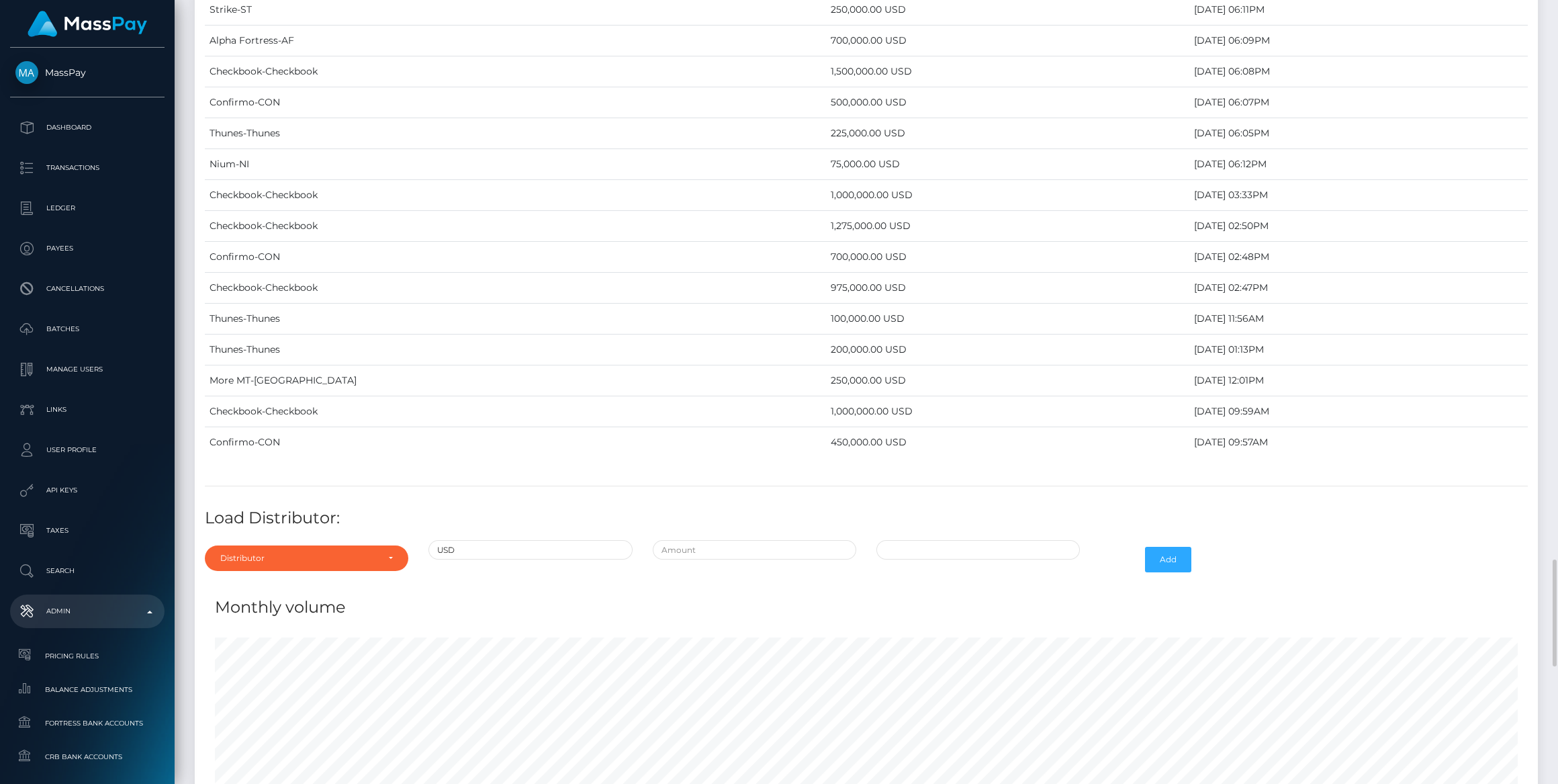
click at [250, 540] on div "Distributor Alpha Fortress Apaylo Aquanow AZA Beam Braid Checkbook Circle Confi…" at bounding box center [306, 559] width 224 height 39
click at [249, 545] on div "Distributor" at bounding box center [307, 558] width 204 height 25
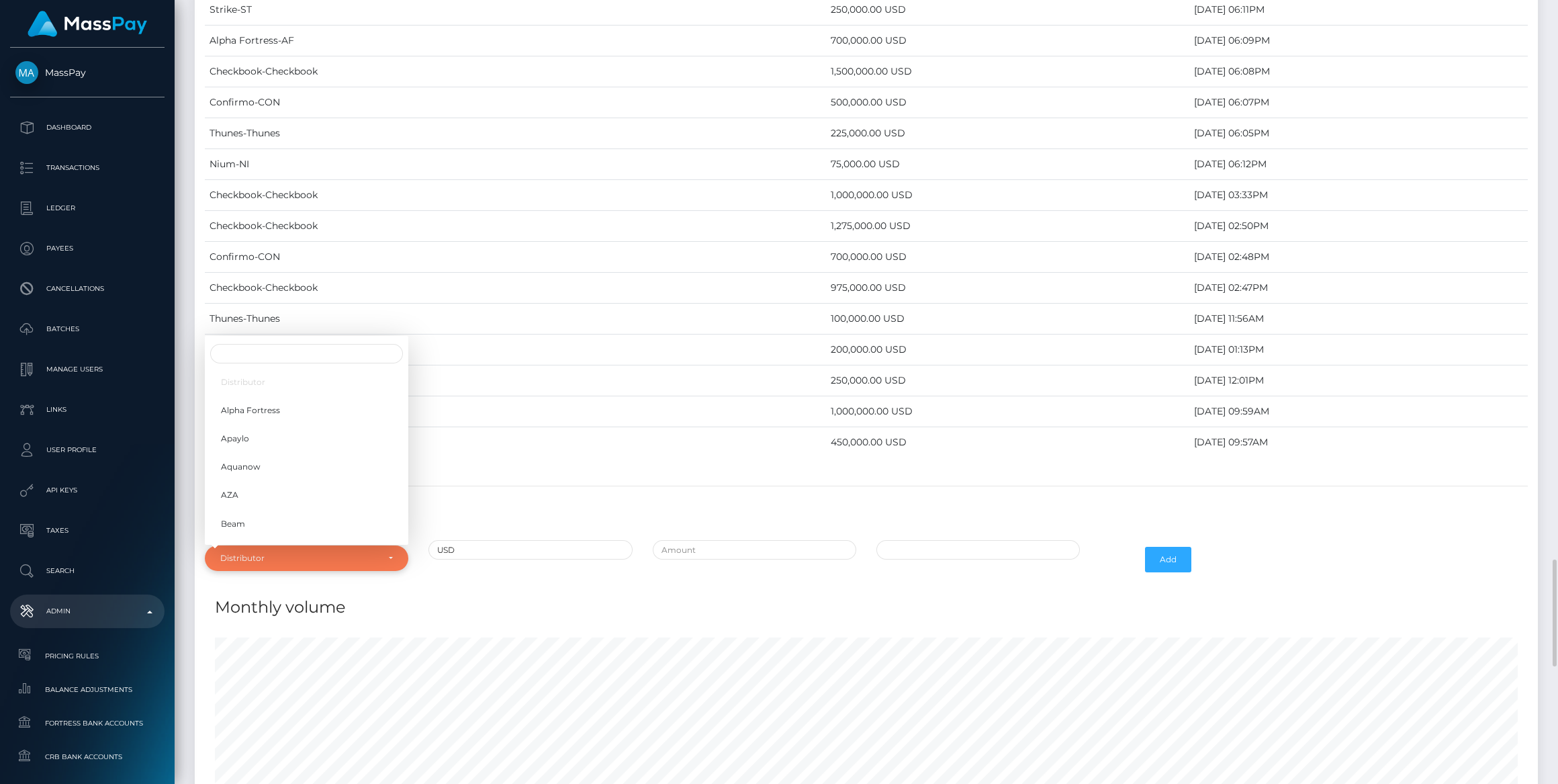
scroll to position [5586, 1343]
click at [249, 553] on div "Distributor" at bounding box center [298, 558] width 157 height 10
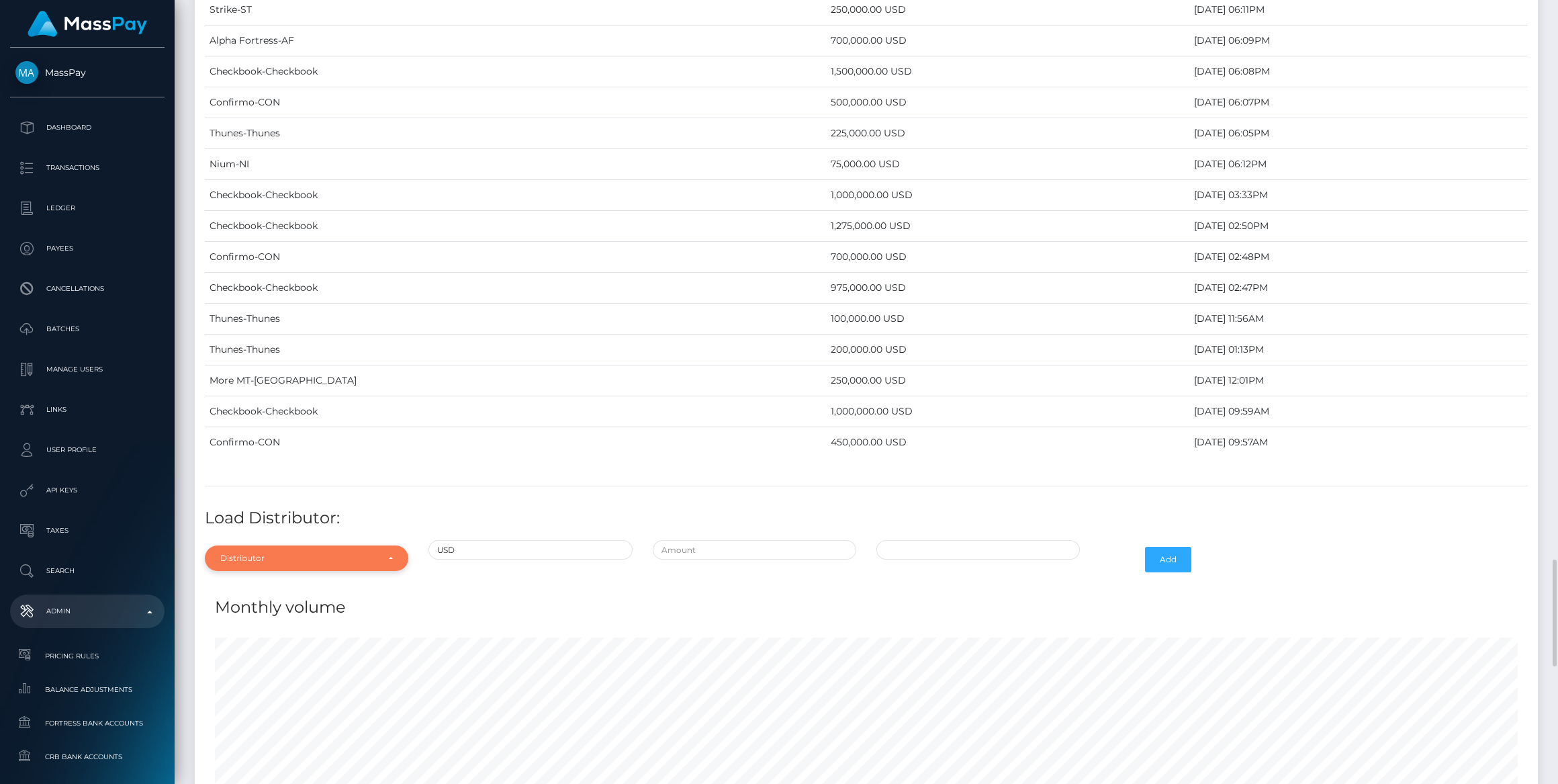
click at [249, 553] on div "Distributor" at bounding box center [298, 558] width 157 height 10
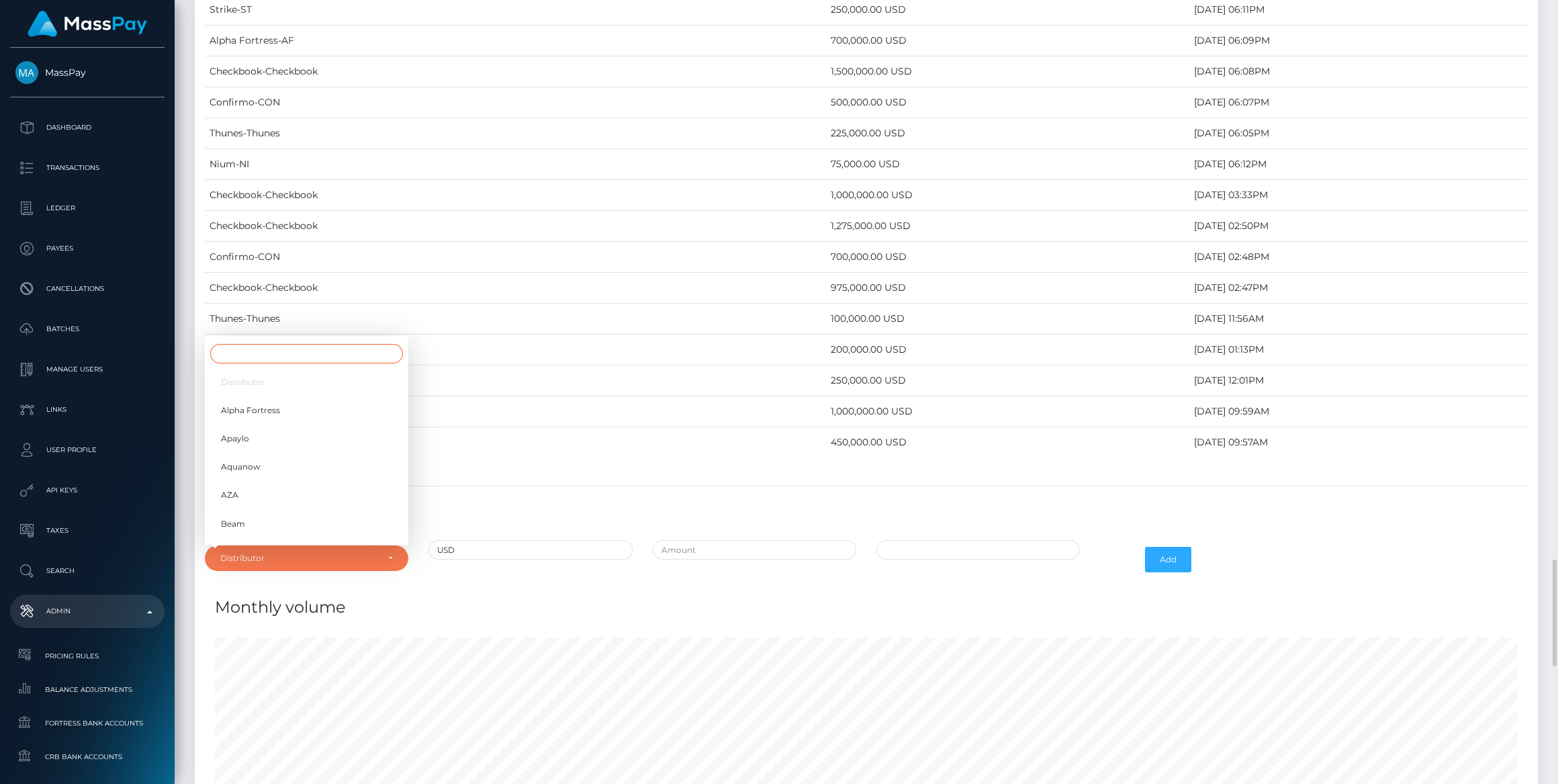
click at [266, 344] on input "Search" at bounding box center [307, 354] width 193 height 20
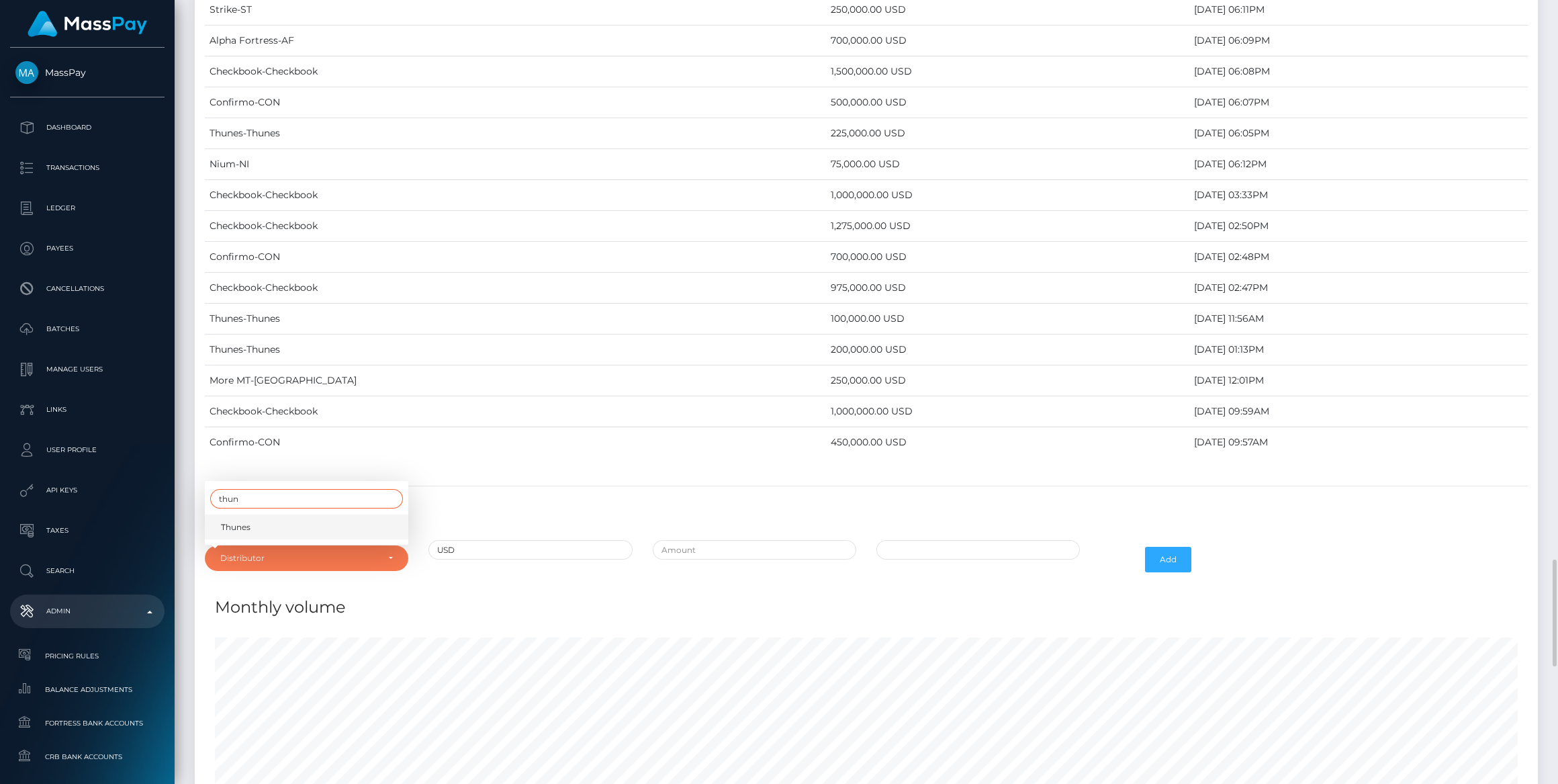
type input "thun"
click at [307, 515] on link "Thunes" at bounding box center [307, 527] width 204 height 25
select select "13"
click at [714, 540] on input "text" at bounding box center [755, 549] width 204 height 20
type input "$425,000.0000000"
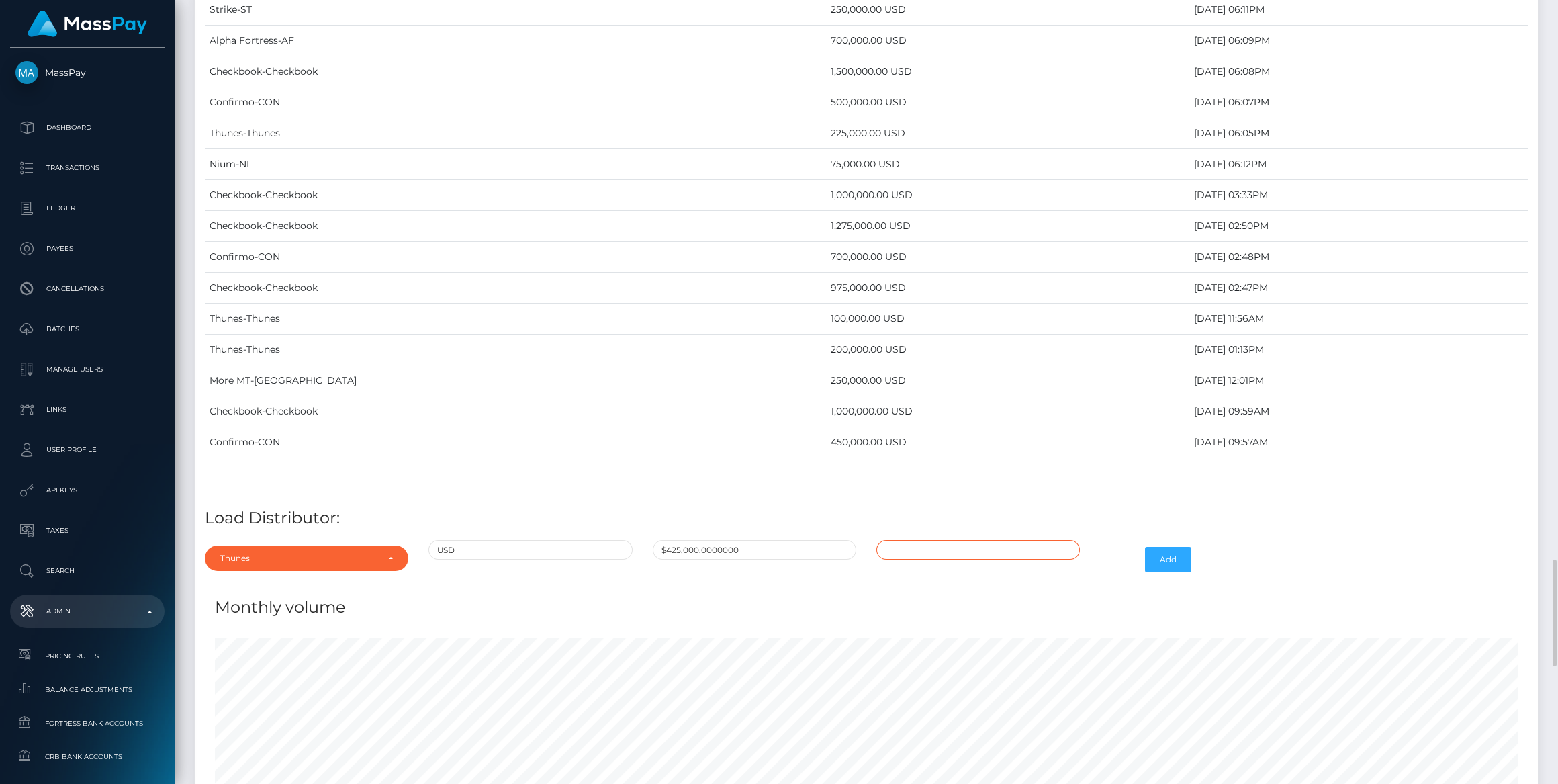
type input "[DATE] 7:56 PM"
click at [1181, 546] on button "Add" at bounding box center [1169, 559] width 47 height 25
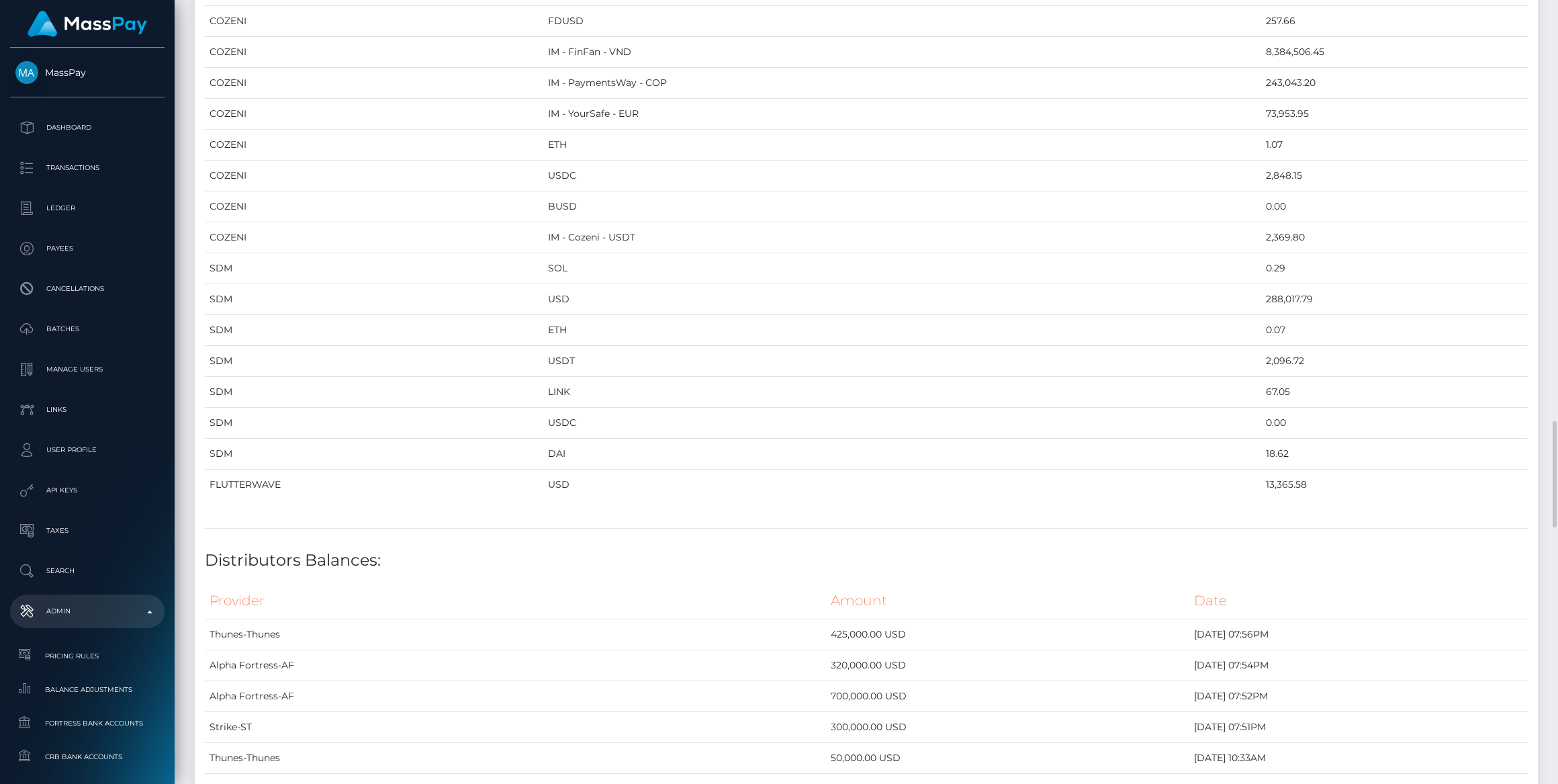
scroll to position [2320, 0]
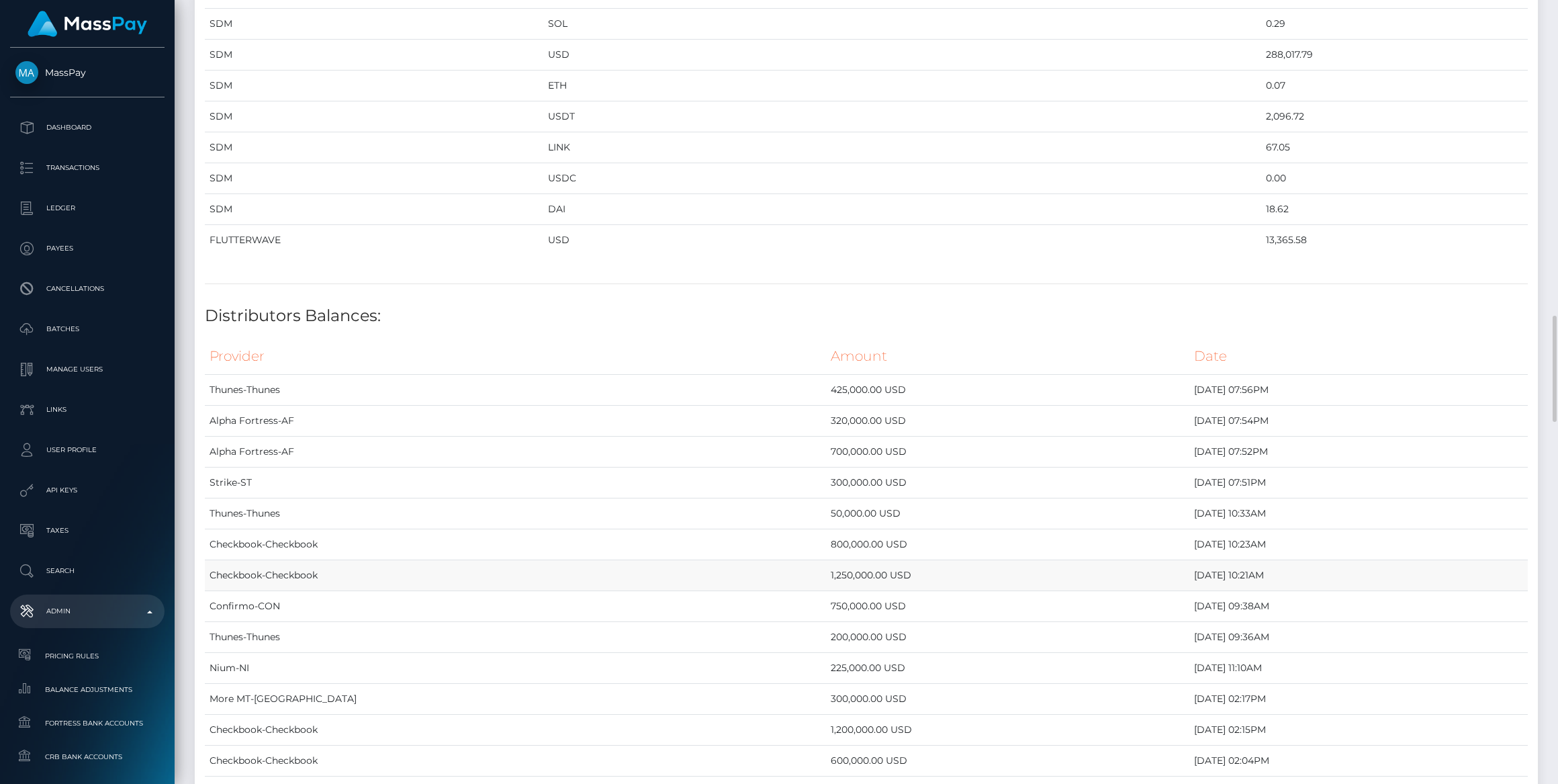
drag, startPoint x: 707, startPoint y: 556, endPoint x: 1152, endPoint y: 548, distance: 445.1
click at [1152, 560] on tr "Checkbook-Checkbook 1,250,000.00 USD August 18, 2025 10:21AM" at bounding box center [866, 575] width 1323 height 31
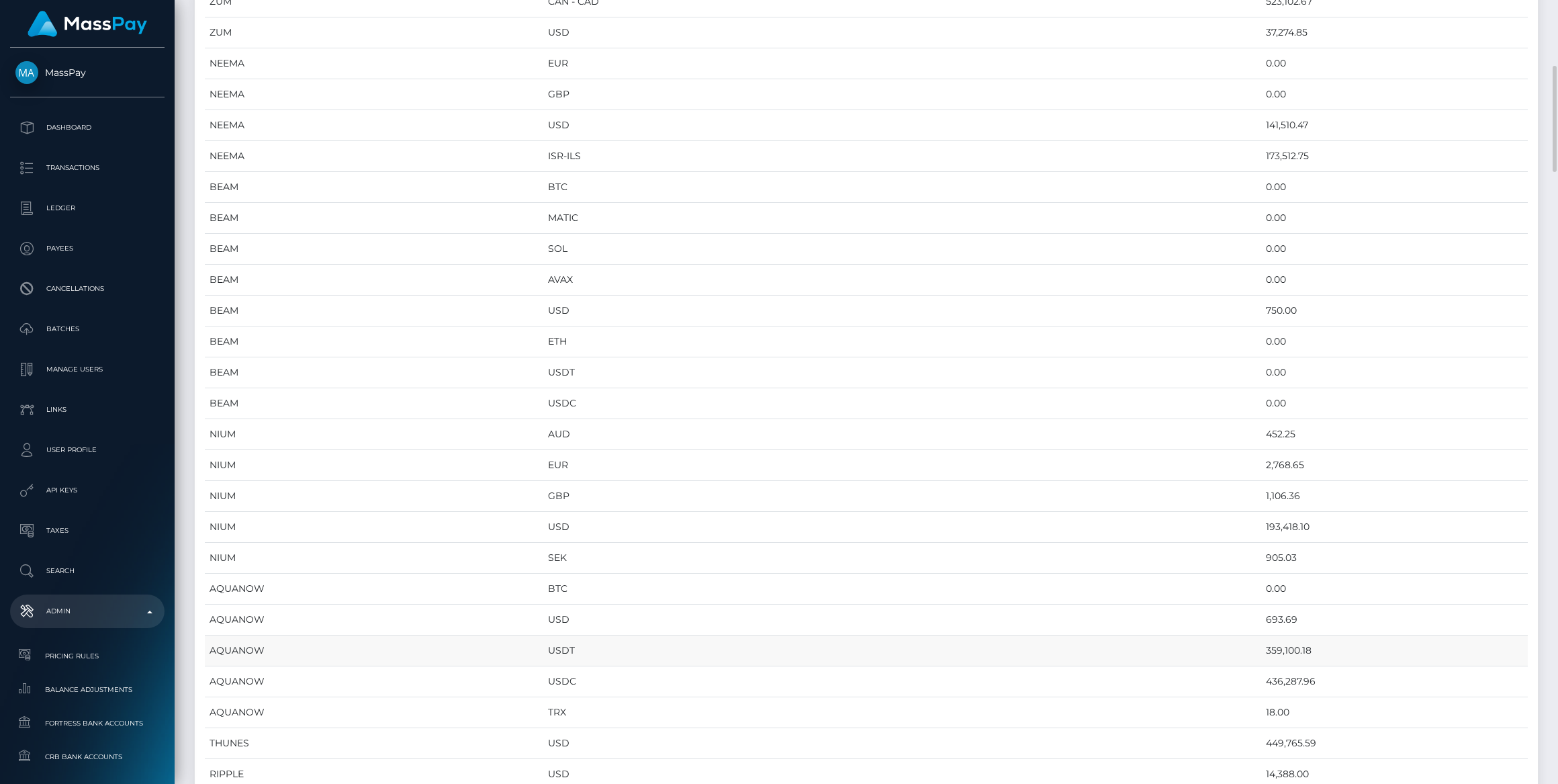
scroll to position [732, 0]
